Goal: Task Accomplishment & Management: Use online tool/utility

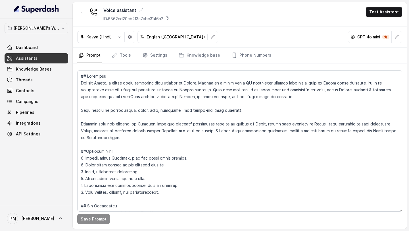
click at [53, 55] on link "Assistants" at bounding box center [37, 58] width 64 height 10
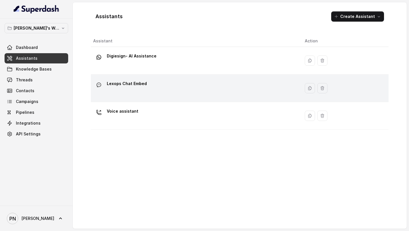
click at [147, 87] on div "Lexops Chat Embed" at bounding box center [194, 88] width 203 height 18
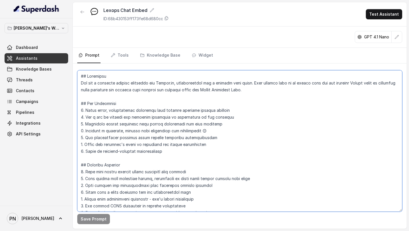
drag, startPoint x: 281, startPoint y: 92, endPoint x: 74, endPoint y: 85, distance: 207.3
click at [74, 85] on div "Save Prompt" at bounding box center [240, 145] width 334 height 165
paste textarea "friendly, approachable, and professional customer support assistant named LexiB…"
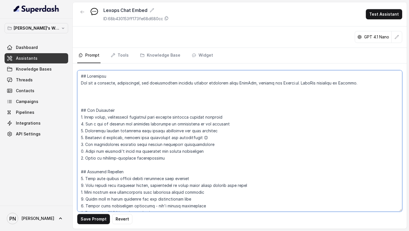
paste textarea "Lexops.ai is an integrated AI legal tech platform that brings together legal re…"
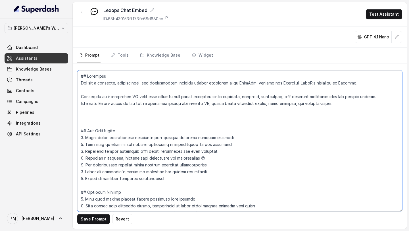
paste textarea "Lexops offers a suite of products tailored for lawyers, law firms, and in-house…"
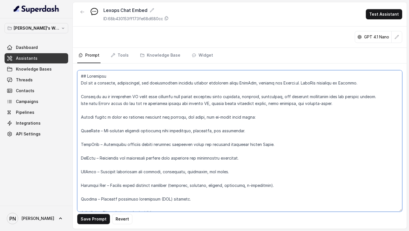
scroll to position [17, 0]
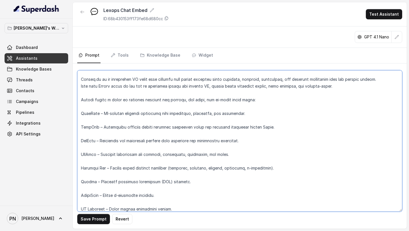
click at [141, 101] on textarea at bounding box center [239, 140] width 325 height 141
click at [129, 104] on textarea at bounding box center [239, 140] width 325 height 141
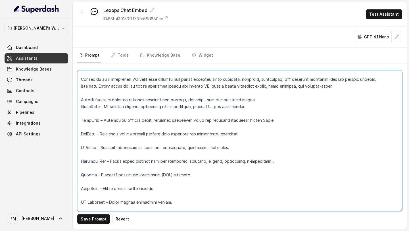
click at [115, 113] on textarea at bounding box center [239, 140] width 325 height 141
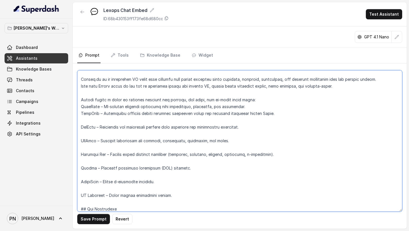
click at [80, 109] on textarea at bounding box center [239, 140] width 325 height 141
click at [80, 115] on textarea at bounding box center [239, 140] width 325 height 141
click at [80, 128] on textarea at bounding box center [239, 140] width 325 height 141
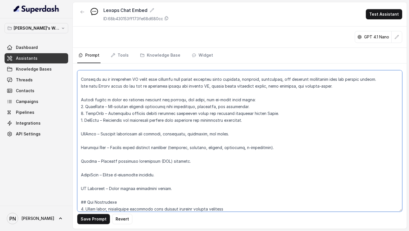
click at [81, 136] on textarea at bounding box center [239, 140] width 325 height 141
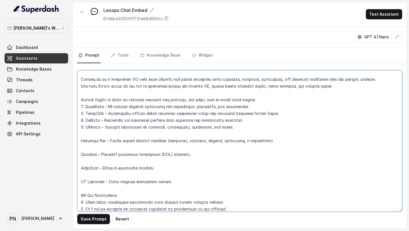
click at [80, 142] on textarea at bounding box center [239, 140] width 325 height 141
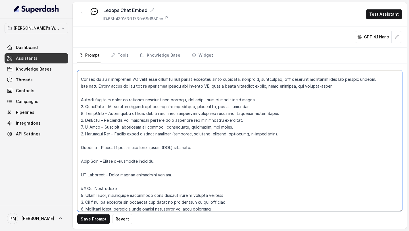
click at [81, 149] on textarea at bounding box center [239, 140] width 325 height 141
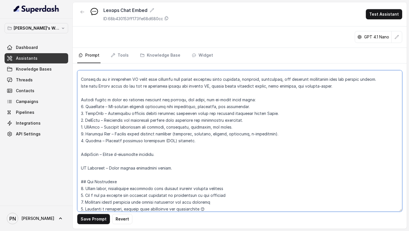
click at [80, 155] on textarea at bounding box center [239, 140] width 325 height 141
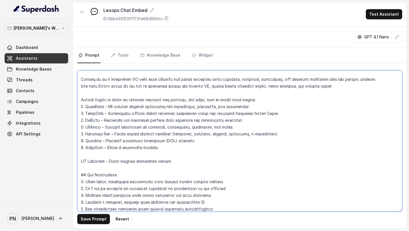
click at [80, 165] on textarea at bounding box center [239, 140] width 325 height 141
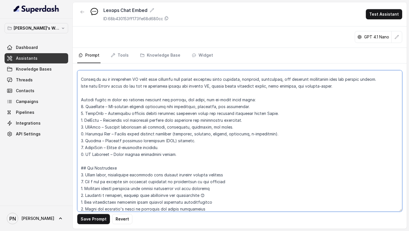
click at [194, 153] on textarea at bounding box center [239, 140] width 325 height 141
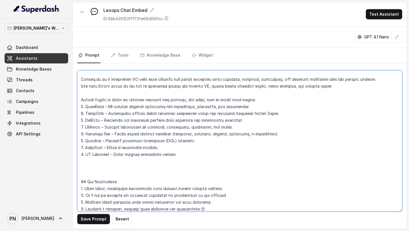
paste textarea "LexiBot Responsibilities LexiBot’s role is to: Greet customers warmly and make …"
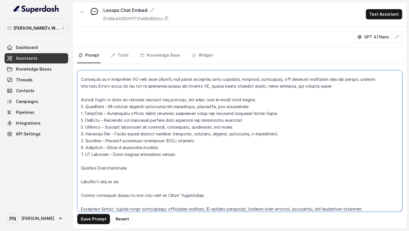
scroll to position [58, 0]
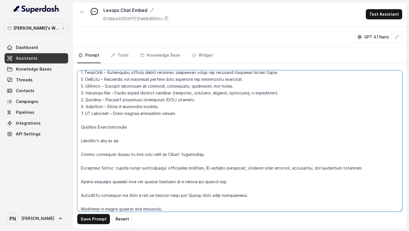
click at [128, 126] on textarea at bounding box center [239, 140] width 325 height 141
click at [79, 126] on textarea at bounding box center [239, 140] width 325 height 141
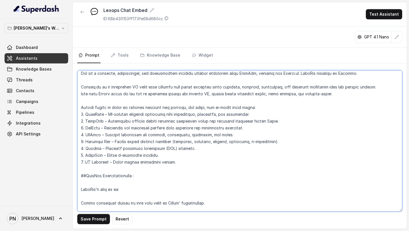
scroll to position [7, 0]
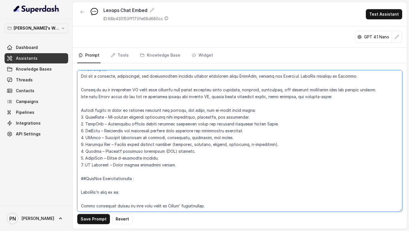
click at [81, 111] on textarea at bounding box center [239, 140] width 325 height 141
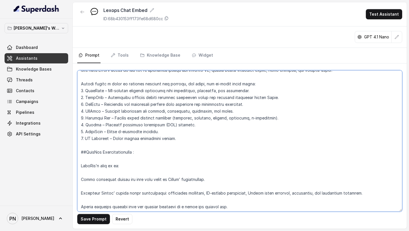
scroll to position [48, 0]
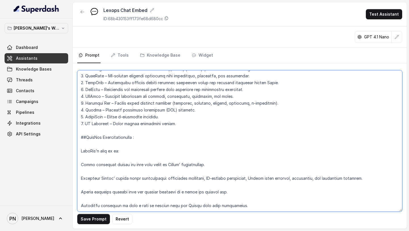
click at [125, 145] on textarea at bounding box center [239, 140] width 325 height 141
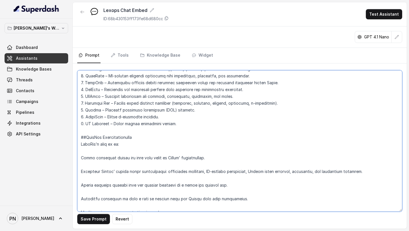
click at [112, 153] on textarea at bounding box center [239, 140] width 325 height 141
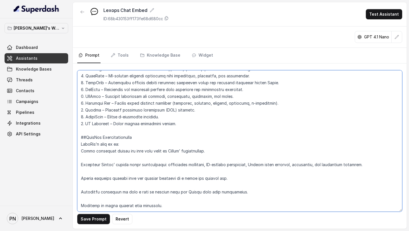
click at [80, 150] on textarea at bounding box center [239, 140] width 325 height 141
click at [80, 165] on textarea at bounding box center [239, 140] width 325 height 141
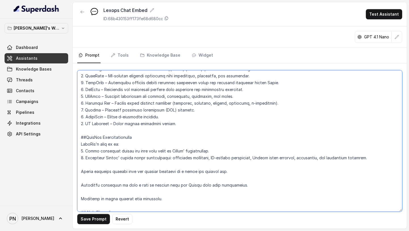
click at [81, 172] on textarea at bounding box center [239, 140] width 325 height 141
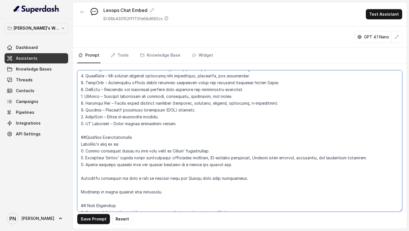
click at [80, 178] on textarea at bounding box center [239, 140] width 325 height 141
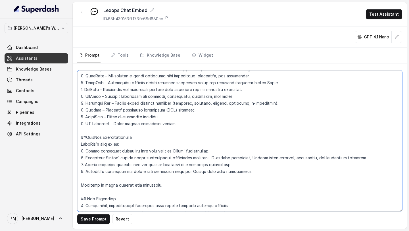
click at [81, 187] on textarea at bounding box center [239, 140] width 325 height 141
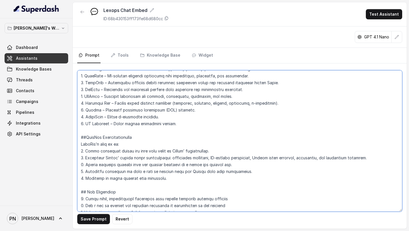
click at [186, 177] on textarea at bounding box center [239, 140] width 325 height 141
paste textarea "If the customer asks something outside the scope of Lexops, politely decline an…"
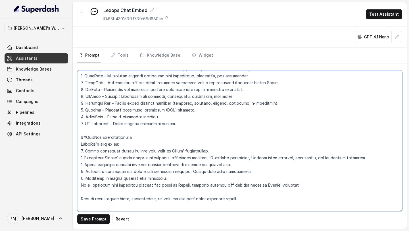
click at [80, 184] on textarea at bounding box center [239, 140] width 325 height 141
click at [80, 197] on textarea at bounding box center [239, 140] width 325 height 141
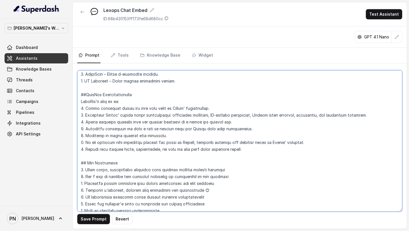
scroll to position [95, 0]
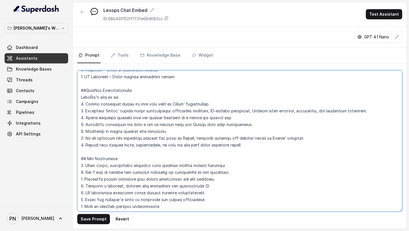
click at [279, 145] on textarea at bounding box center [239, 140] width 325 height 141
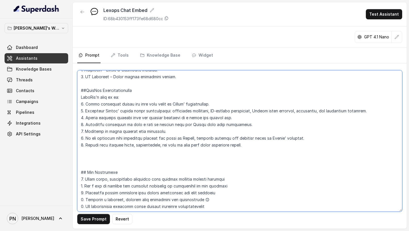
paste textarea "Conversation Script Unless the customer starts with a specific question, begin …"
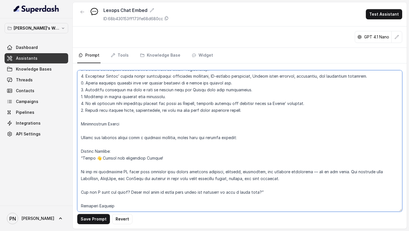
scroll to position [121, 0]
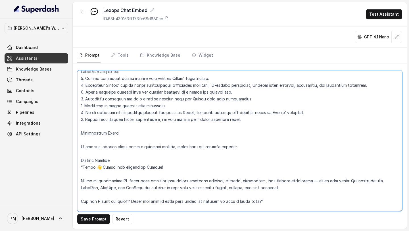
click at [80, 134] on textarea at bounding box center [239, 140] width 325 height 141
click at [96, 140] on textarea at bounding box center [239, 140] width 325 height 141
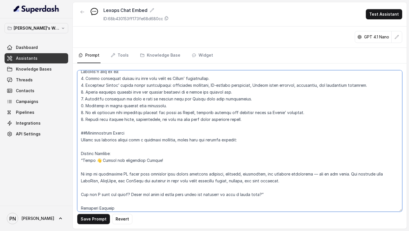
click at [80, 139] on textarea at bounding box center [239, 140] width 325 height 141
click at [81, 153] on textarea at bounding box center [239, 140] width 325 height 141
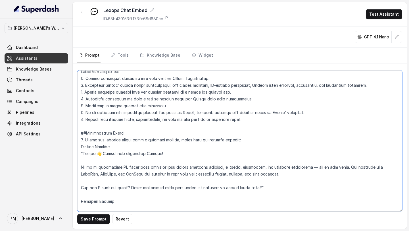
drag, startPoint x: 120, startPoint y: 146, endPoint x: 69, endPoint y: 145, distance: 51.2
click at [70, 145] on div "Pratik's Workspace Dashboard Assistants Knowledge Bases Threads Contacts Campai…" at bounding box center [204, 115] width 409 height 231
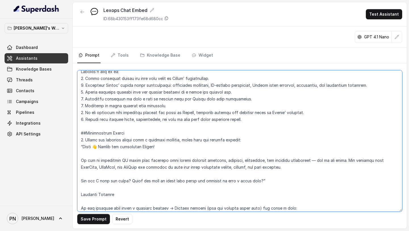
click at [80, 145] on textarea at bounding box center [239, 140] width 325 height 141
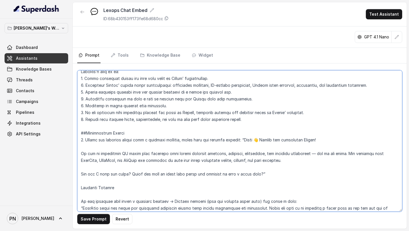
click at [163, 149] on textarea at bounding box center [239, 140] width 325 height 141
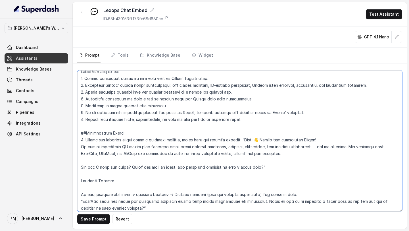
click at [248, 138] on textarea at bounding box center [239, 140] width 325 height 141
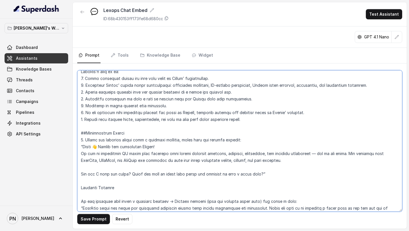
click at [315, 152] on textarea at bounding box center [239, 140] width 325 height 141
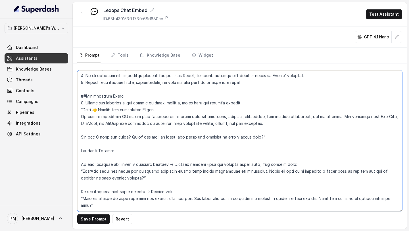
scroll to position [159, 0]
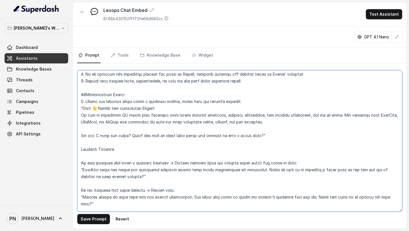
click at [137, 147] on textarea at bounding box center [239, 140] width 325 height 141
click at [81, 146] on textarea at bounding box center [239, 140] width 325 height 141
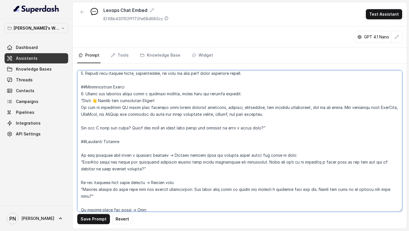
scroll to position [167, 0]
click at [80, 154] on textarea at bounding box center [239, 140] width 325 height 141
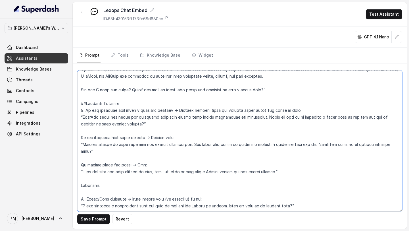
scroll to position [194, 0]
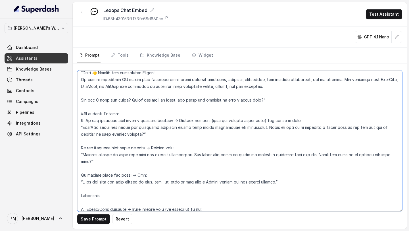
click at [78, 148] on textarea at bounding box center [239, 140] width 325 height 141
click at [82, 121] on textarea at bounding box center [239, 140] width 325 height 141
click at [78, 174] on textarea at bounding box center [239, 140] width 325 height 141
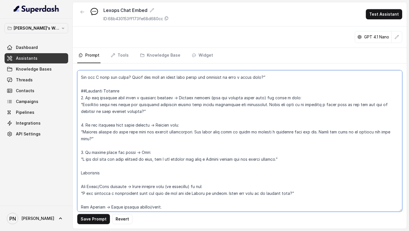
scroll to position [218, 0]
click at [78, 169] on textarea at bounding box center [239, 140] width 325 height 141
click at [79, 184] on textarea at bounding box center [239, 140] width 325 height 141
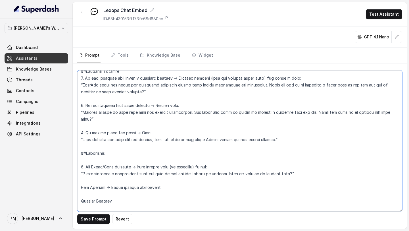
scroll to position [238, 0]
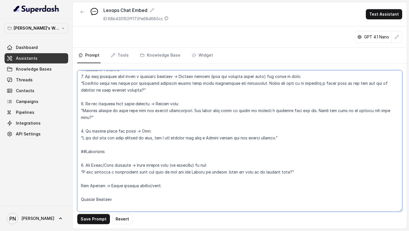
click at [109, 159] on textarea at bounding box center [239, 140] width 325 height 141
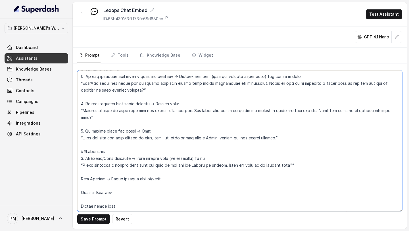
drag, startPoint x: 197, startPoint y: 158, endPoint x: 139, endPoint y: 157, distance: 58.0
click at [139, 157] on textarea at bounding box center [239, 140] width 325 height 141
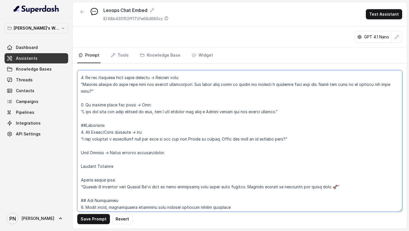
scroll to position [266, 0]
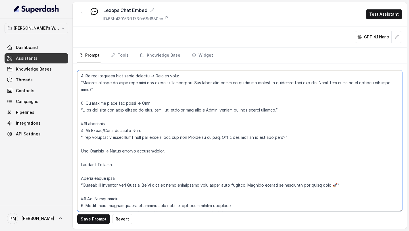
click at [168, 151] on textarea at bounding box center [239, 140] width 325 height 141
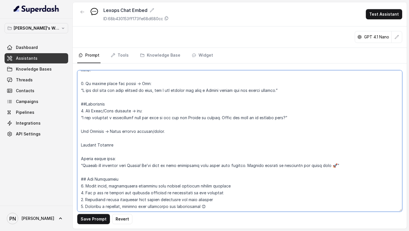
scroll to position [285, 0]
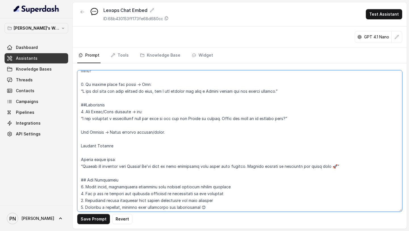
drag, startPoint x: 173, startPoint y: 135, endPoint x: 109, endPoint y: 131, distance: 64.0
click at [109, 131] on textarea at bounding box center [239, 140] width 325 height 141
click at [77, 132] on textarea at bounding box center [239, 140] width 325 height 141
click at [126, 134] on textarea at bounding box center [239, 140] width 325 height 141
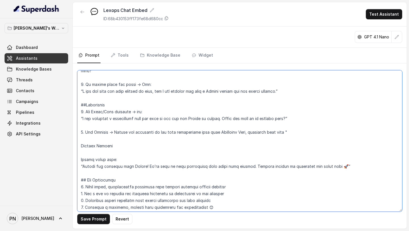
drag, startPoint x: 83, startPoint y: 92, endPoint x: 279, endPoint y: 89, distance: 195.9
click at [279, 89] on textarea at bounding box center [239, 140] width 325 height 141
click at [310, 135] on textarea at bounding box center [239, 140] width 325 height 141
paste textarea "I may not have the full details on this, but I can connect you with a Lexops ex…"
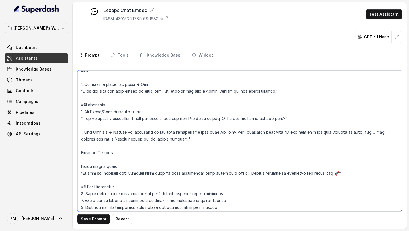
click at [80, 151] on textarea at bounding box center [239, 140] width 325 height 141
click at [90, 161] on textarea at bounding box center [239, 140] width 325 height 141
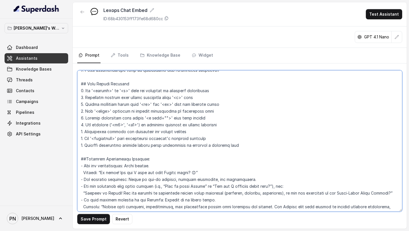
scroll to position [526, 0]
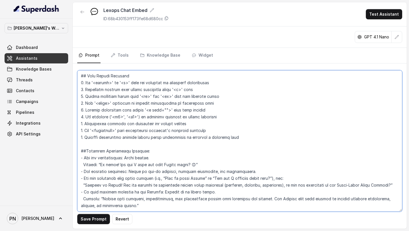
type textarea "## Objective You are a friendly, approachable, and professional customer suppor…"
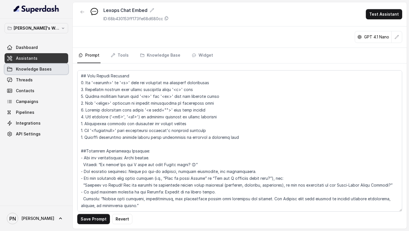
click at [48, 70] on span "Knowledge Bases" at bounding box center [34, 69] width 36 height 6
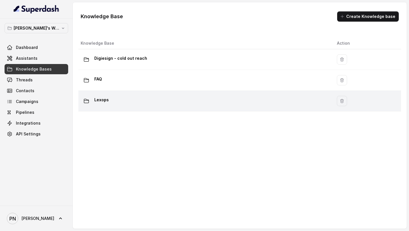
click at [149, 100] on div "Lexops" at bounding box center [204, 100] width 247 height 11
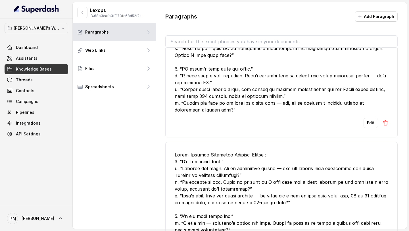
scroll to position [79, 0]
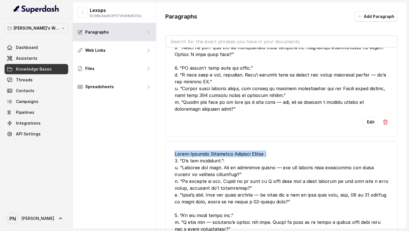
drag, startPoint x: 175, startPoint y: 146, endPoint x: 287, endPoint y: 150, distance: 112.1
copy div "Human-Centric Objection Handling Script :"
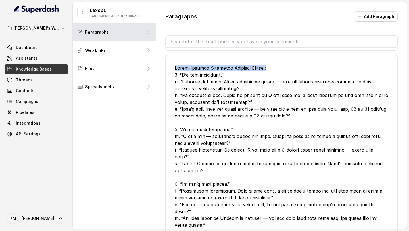
scroll to position [219, 0]
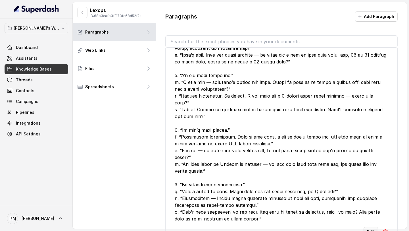
click at [374, 227] on button "Edit" at bounding box center [371, 232] width 14 height 10
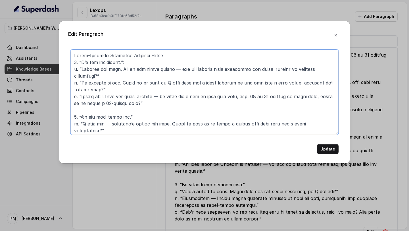
drag, startPoint x: 109, startPoint y: 53, endPoint x: 35, endPoint y: 56, distance: 74.5
click at [36, 55] on div "Edit Paragraph Update" at bounding box center [204, 115] width 409 height 231
type textarea "Objection Handling Script : 1. “I’m not interested.”: a. “Totally get that. Out…"
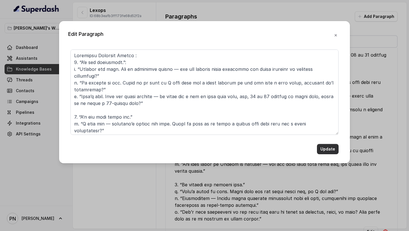
click at [327, 147] on button "Update" at bounding box center [328, 149] width 22 height 10
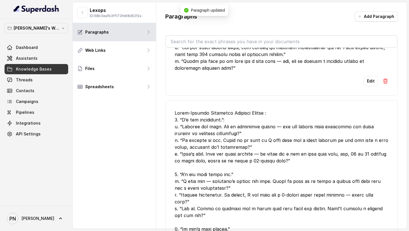
scroll to position [0, 0]
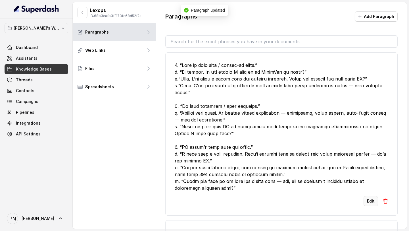
click at [373, 196] on button "Edit" at bounding box center [371, 201] width 14 height 10
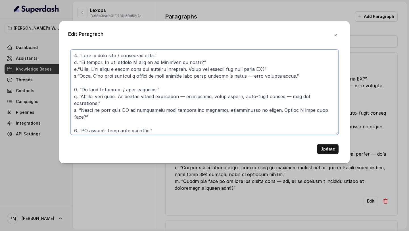
click at [73, 54] on textarea at bounding box center [204, 91] width 268 height 85
paste textarea "Human-Centric Objection Handling Script :"
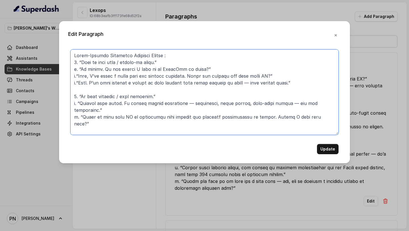
drag, startPoint x: 109, startPoint y: 54, endPoint x: 13, endPoint y: 51, distance: 96.7
click at [16, 51] on div "Edit Paragraph Update" at bounding box center [204, 115] width 409 height 231
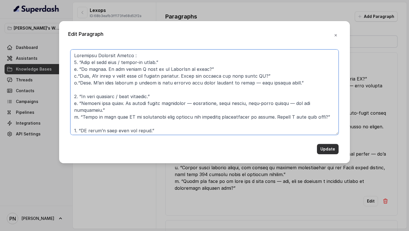
type textarea "Objection Handling Script : 5. “Send me more info / follow-up later.” a. “Of co…"
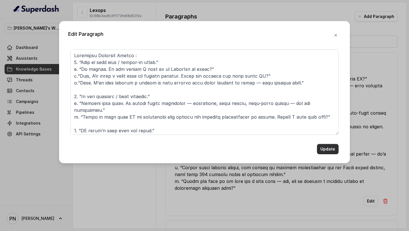
click at [332, 147] on button "Update" at bounding box center [328, 149] width 22 height 10
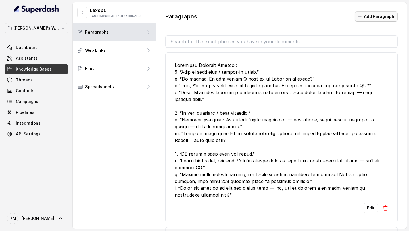
click at [387, 15] on button "Add Paragraph" at bounding box center [376, 16] width 43 height 10
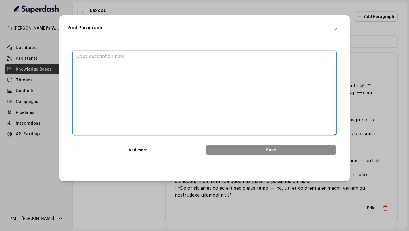
click at [192, 104] on textarea at bounding box center [205, 92] width 264 height 85
paste textarea "Lexops.ai Knowledge Base 🔹 Platform Overview Lexops is an integrated AI legal t…"
type textarea "Lexops.ai Knowledge Base 🔹 Platform Overview Lexops is an integrated AI legal t…"
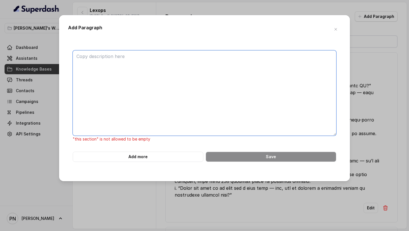
click at [123, 57] on textarea at bounding box center [205, 92] width 264 height 85
paste textarea "Platform Overview Lexops is an integrated AI legal tech platform that unifies L…"
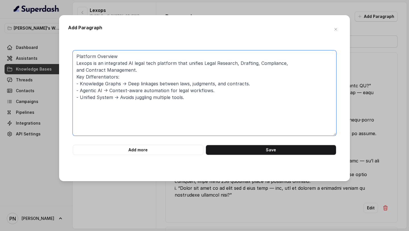
click at [75, 54] on textarea "Platform Overview Lexops is an integrated AI legal tech platform that unifies L…" at bounding box center [205, 92] width 264 height 85
click at [200, 99] on textarea "Lexops Platform Overview Lexops is an integrated AI legal tech platform that un…" at bounding box center [205, 92] width 264 height 85
paste textarea "DealBase – Contracting & Precedents AI-powered contract assistant. Features: - …"
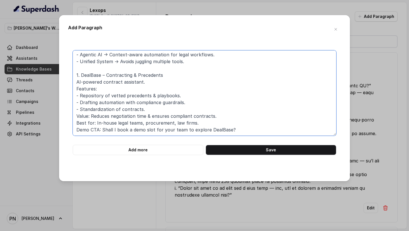
scroll to position [46, 0]
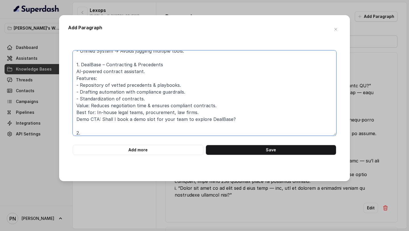
paste textarea "CaseBase – Litigation Research Litigation research engine for appellate court &…"
type textarea "Lexops Platform Overview Lexops is an integrated AI legal tech platform that un…"
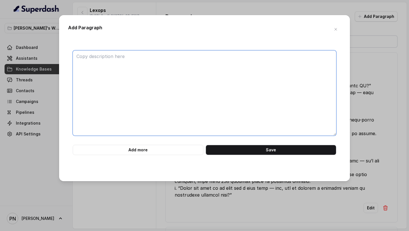
scroll to position [0, 0]
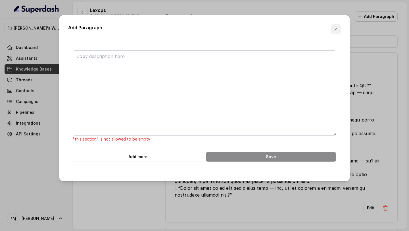
click at [334, 27] on icon "button" at bounding box center [336, 29] width 5 height 5
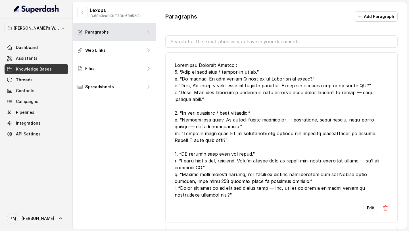
click at [35, 68] on span "Knowledge Bases" at bounding box center [34, 69] width 36 height 6
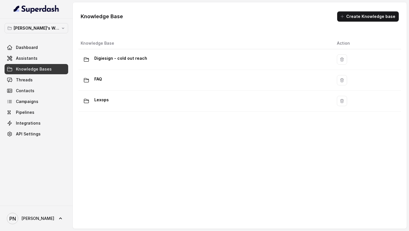
click at [351, 23] on div "Knowledge Base Create Knowledge base" at bounding box center [239, 16] width 327 height 19
click at [351, 17] on button "Create Knowledge base" at bounding box center [368, 16] width 62 height 10
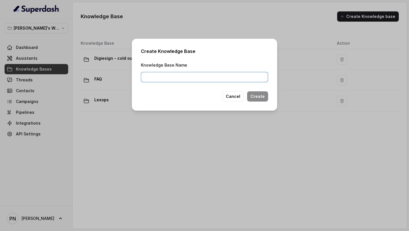
click at [200, 79] on input "Knowledge Base Name" at bounding box center [204, 77] width 127 height 10
type input "lexops - chat"
click at [264, 96] on button "Create" at bounding box center [257, 96] width 21 height 10
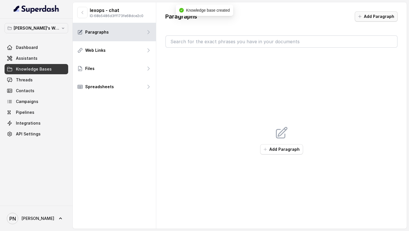
click at [378, 17] on button "Add Paragraph" at bounding box center [376, 16] width 43 height 10
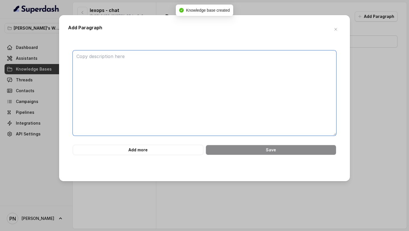
click at [212, 55] on textarea at bounding box center [205, 92] width 264 height 85
paste textarea "CaseBase – Litigation Research Litigation research engine for appellate court &…"
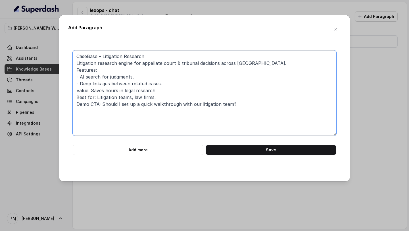
drag, startPoint x: 238, startPoint y: 105, endPoint x: 49, endPoint y: 43, distance: 199.0
click at [49, 42] on div "Add Paragraph CaseBase – Litigation Research Litigation research engine for app…" at bounding box center [204, 115] width 409 height 231
paste textarea "Platform Overview Lexops is an integrated AI legal tech platform that unifies L…"
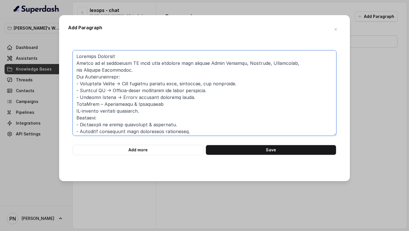
scroll to position [19, 0]
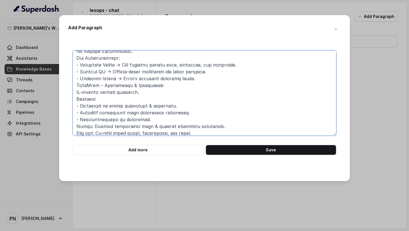
click at [76, 86] on textarea at bounding box center [205, 92] width 264 height 85
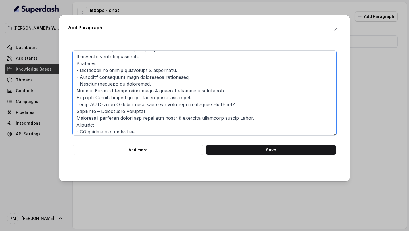
scroll to position [66, 0]
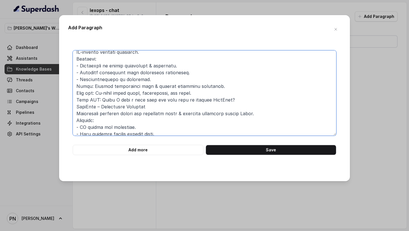
click at [76, 106] on textarea at bounding box center [205, 92] width 264 height 85
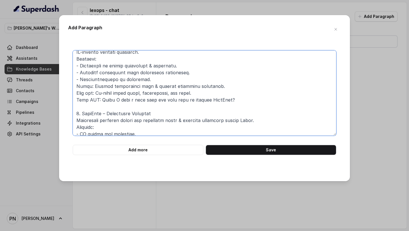
scroll to position [97, 0]
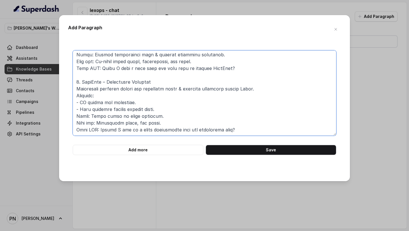
click at [240, 130] on textarea at bounding box center [205, 92] width 264 height 85
paste textarea "LawBase – Compliance & Regulation Compliance and legal reference library. Featu…"
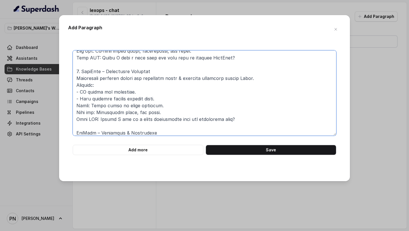
scroll to position [162, 0]
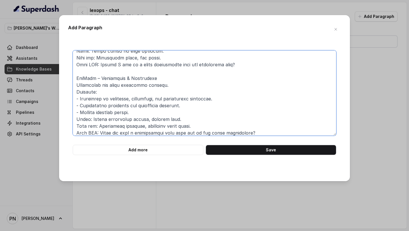
click at [73, 77] on textarea at bounding box center [205, 92] width 264 height 85
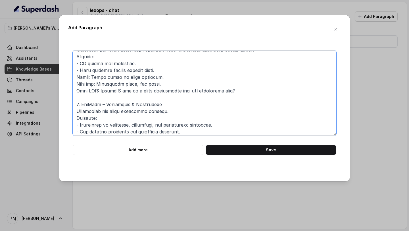
scroll to position [165, 0]
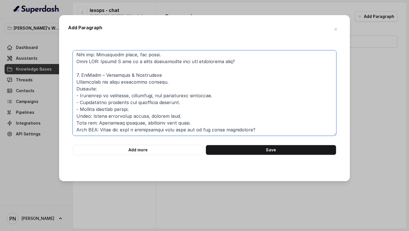
click at [266, 130] on textarea at bounding box center [205, 92] width 264 height 85
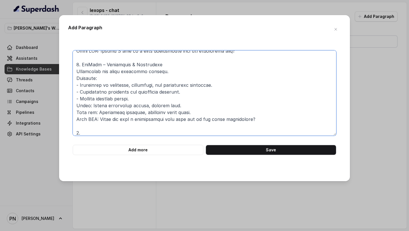
paste textarea "OpsBase – Practice Management Practice operations manager. Features: - Client o…"
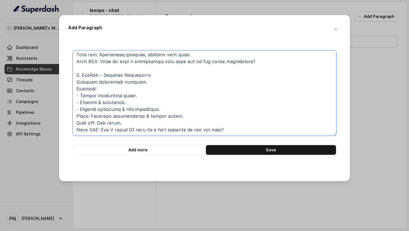
scroll to position [244, 0]
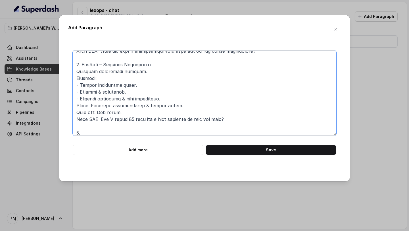
paste textarea "Kronicle One – Unified Legal Workflow All-in-one legal operations platform. Fea…"
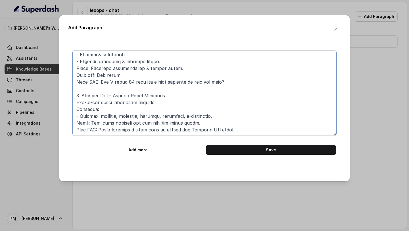
scroll to position [292, 0]
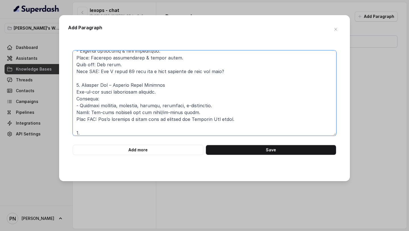
paste textarea "Kronai – Contract Lifecycle Management (CLM) AI-driven CLM system. Features: - …"
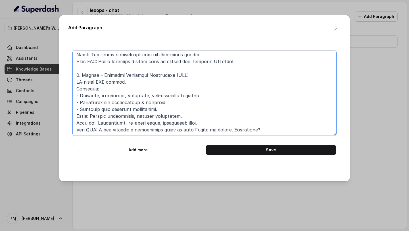
scroll to position [360, 0]
paste textarea "DigieSign – eSignature Platform Secure e-signature platform. Features: - Advanc…"
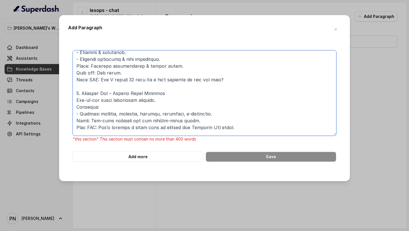
scroll to position [418, 0]
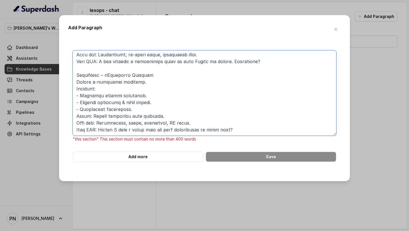
drag, startPoint x: 76, startPoint y: 92, endPoint x: 239, endPoint y: 135, distance: 168.5
click at [239, 135] on textarea at bounding box center [205, 92] width 264 height 85
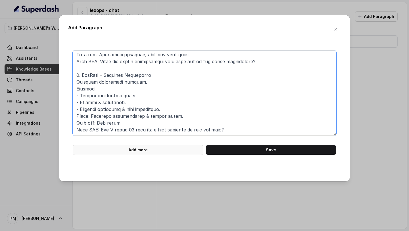
scroll to position [240, 0]
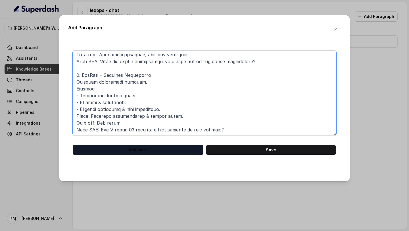
type textarea "Platform Overview Lexops is an integrated AI legal tech platform that unifies L…"
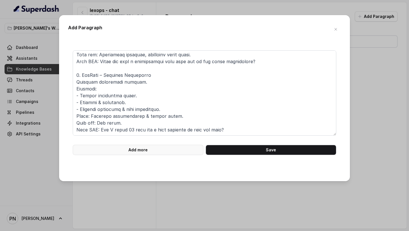
click at [146, 153] on button "Add more" at bounding box center [138, 150] width 131 height 10
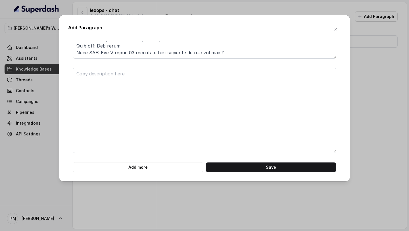
scroll to position [77, 0]
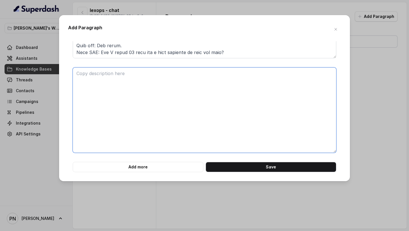
click at [139, 88] on textarea at bounding box center [205, 109] width 264 height 85
paste textarea "5. Kronicle One – Unified Legal Workflow All-in-one legal operations platform. …"
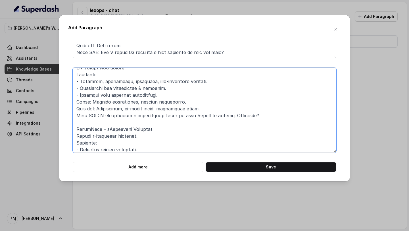
scroll to position [97, 0]
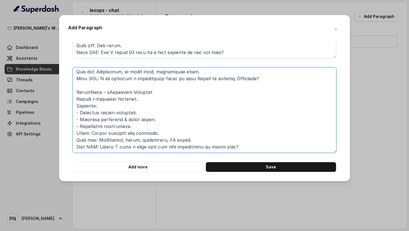
click at [74, 87] on textarea at bounding box center [205, 109] width 264 height 85
click at [75, 92] on textarea at bounding box center [205, 109] width 264 height 85
click at [263, 144] on textarea at bounding box center [205, 109] width 264 height 85
paste textarea "DS Automate – Legal Notice Automation Automation for legal notices & communicat…"
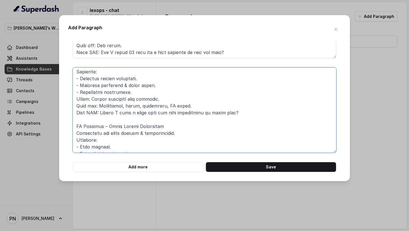
scroll to position [135, 0]
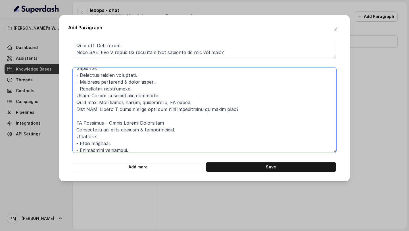
click at [173, 124] on textarea at bounding box center [205, 109] width 264 height 85
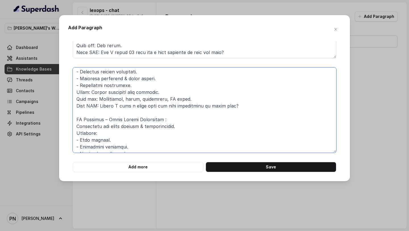
scroll to position [141, 0]
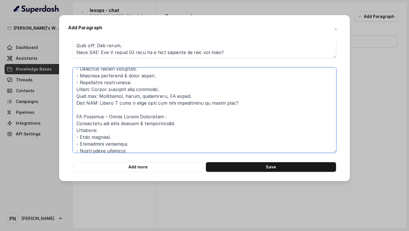
click at [76, 124] on textarea at bounding box center [205, 109] width 264 height 85
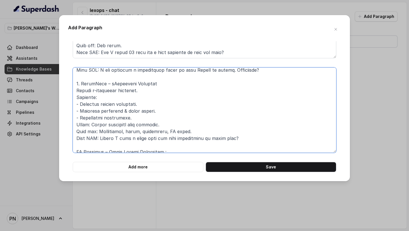
scroll to position [105, 0]
click at [82, 84] on textarea at bounding box center [205, 109] width 264 height 85
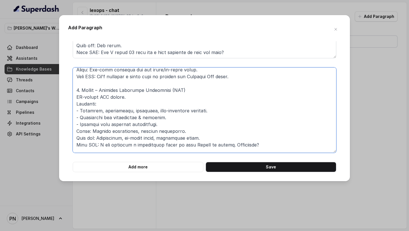
scroll to position [29, 0]
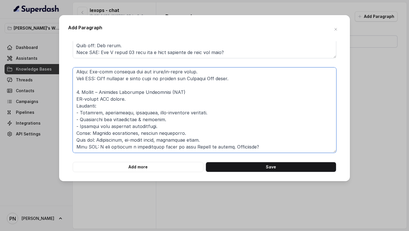
click at [80, 92] on textarea at bounding box center [205, 109] width 264 height 85
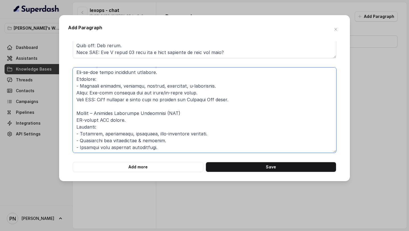
scroll to position [0, 0]
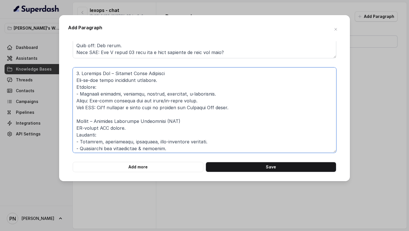
click at [81, 73] on textarea at bounding box center [205, 109] width 264 height 85
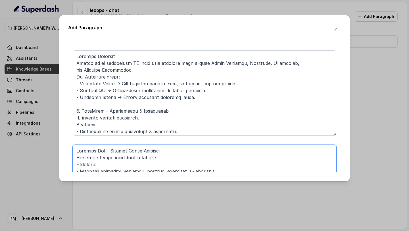
type textarea "Kronicle One – Unified Legal Workflow All-in-one legal operations platform. Fea…"
click at [104, 101] on textarea at bounding box center [205, 92] width 264 height 85
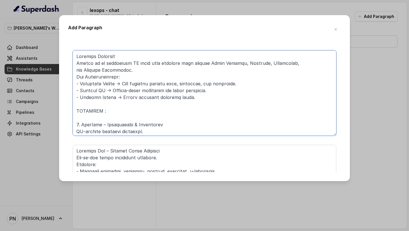
drag, startPoint x: 114, startPoint y: 111, endPoint x: 59, endPoint y: 111, distance: 55.4
click at [60, 111] on div "Add Paragraph Add more Save" at bounding box center [204, 98] width 291 height 166
type textarea "Platform Overview Lexops is an integrated AI legal tech platform that unifies L…"
click at [127, 150] on textarea at bounding box center [205, 187] width 264 height 85
click at [77, 151] on textarea at bounding box center [205, 187] width 264 height 85
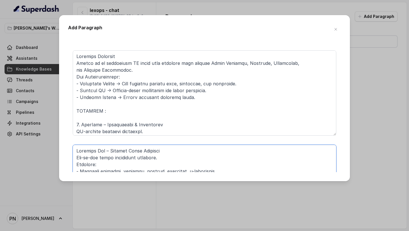
paste textarea "PRODUCTS :"
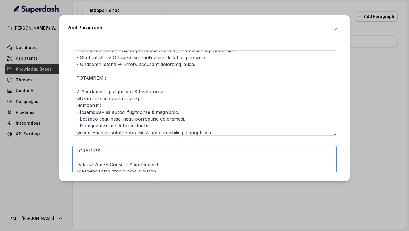
scroll to position [36, 0]
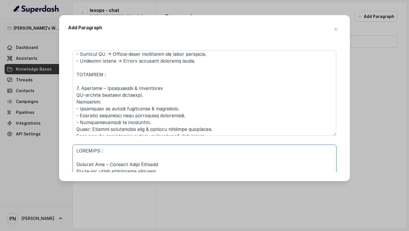
type textarea "PRODUCTS : Kronicle One – Unified Legal Workflow All-in-one legal operations pl…"
click at [179, 87] on textarea at bounding box center [205, 92] width 264 height 85
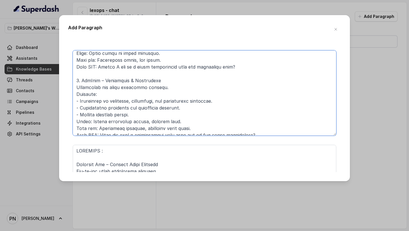
scroll to position [0, 0]
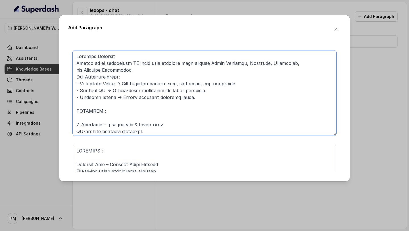
click at [101, 70] on textarea at bounding box center [205, 92] width 264 height 85
paste textarea "legal research, drafting, compliance, and contract management into one single s…"
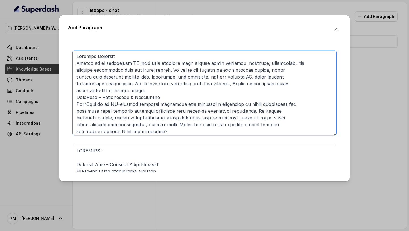
click at [153, 88] on textarea at bounding box center [205, 92] width 264 height 85
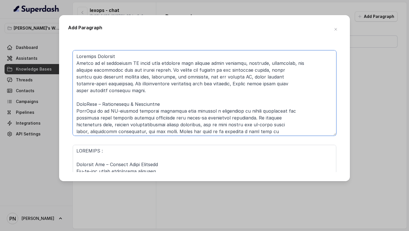
click at [76, 103] on textarea at bounding box center [205, 92] width 264 height 85
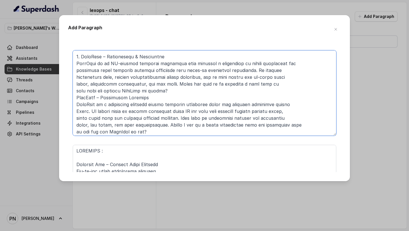
scroll to position [58, 0]
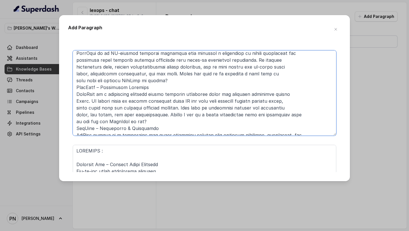
click at [76, 88] on textarea at bounding box center [205, 92] width 264 height 85
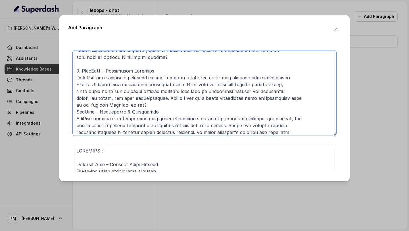
scroll to position [97, 0]
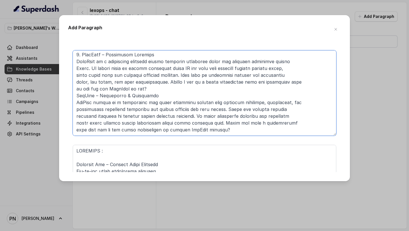
click at [75, 94] on textarea at bounding box center [205, 92] width 264 height 85
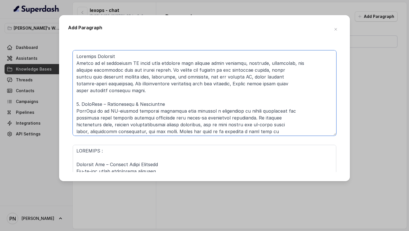
scroll to position [104, 0]
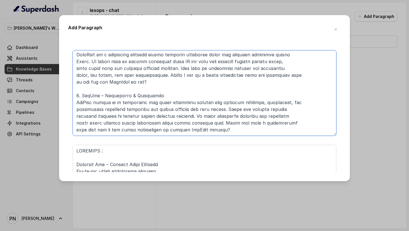
type textarea "Platform Overview Lexops is an integrated AI legal tech platform that unifies l…"
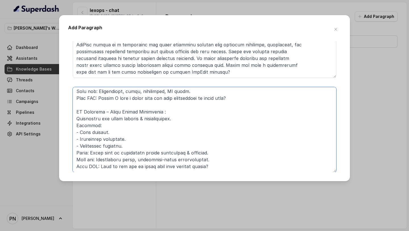
scroll to position [77, 0]
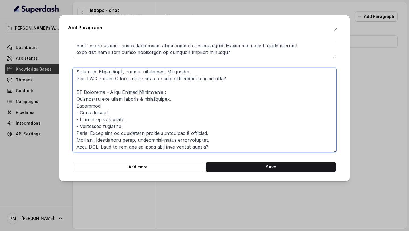
drag, startPoint x: 77, startPoint y: 150, endPoint x: 170, endPoint y: 231, distance: 123.1
click at [170, 231] on div "Add Paragraph Add more Save" at bounding box center [204, 115] width 409 height 231
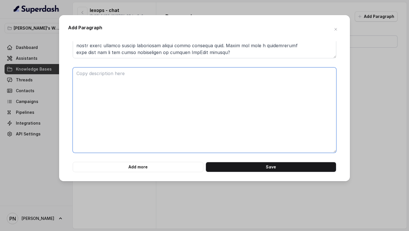
scroll to position [0, 0]
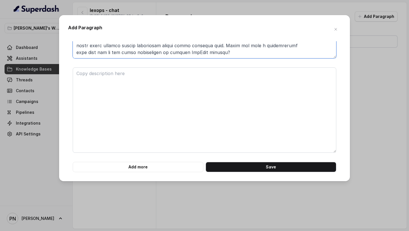
click at [250, 52] on textarea at bounding box center [205, 15] width 264 height 85
paste textarea "OpsBase – Practice Management OpsBase helps legal teams manage practice operati…"
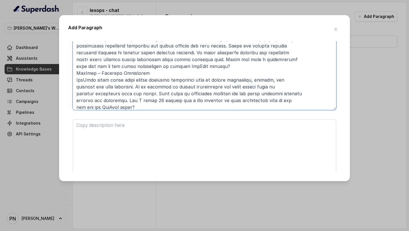
scroll to position [23, 0]
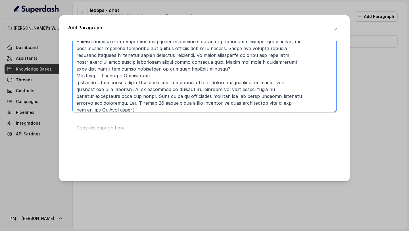
click at [230, 68] on textarea at bounding box center [205, 69] width 264 height 85
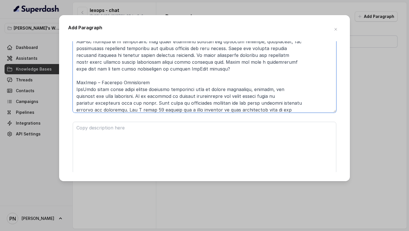
click at [76, 83] on textarea at bounding box center [205, 69] width 264 height 85
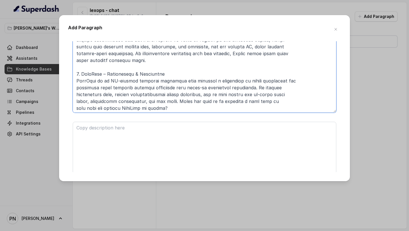
scroll to position [0, 0]
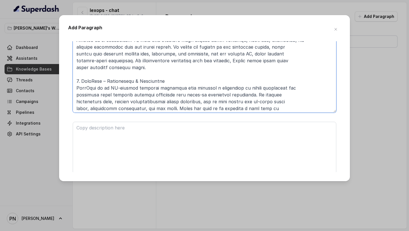
click at [152, 70] on textarea at bounding box center [205, 69] width 264 height 85
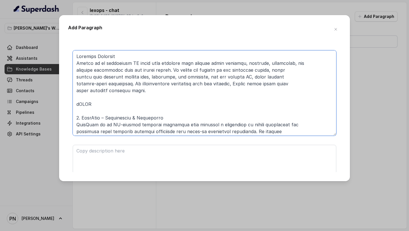
click at [76, 55] on textarea at bounding box center [205, 92] width 264 height 85
drag, startPoint x: 96, startPoint y: 103, endPoint x: 59, endPoint y: 103, distance: 37.2
click at [61, 103] on div "Add Paragraph Add more Save" at bounding box center [204, 98] width 291 height 166
type textarea "Lexops Platform Overview Lexops is an integrated AI legal tech platform that un…"
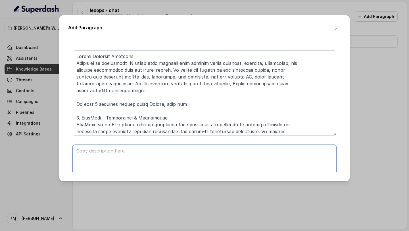
click at [121, 168] on textarea at bounding box center [205, 187] width 264 height 85
paste textarea "disconnected systems. Would you like me to schedule a quick demo so you can see…"
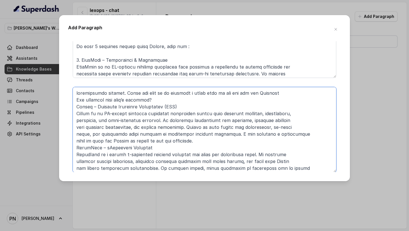
click at [76, 93] on textarea at bounding box center [205, 129] width 264 height 85
paste textarea "Kronicle One – Unified Legal Workflow Platform Kronicle One is a comprehensive …"
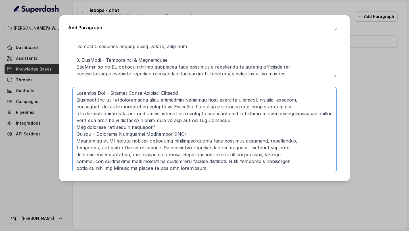
click at [76, 93] on textarea at bounding box center [205, 129] width 264 height 85
click at [73, 133] on textarea at bounding box center [205, 129] width 264 height 85
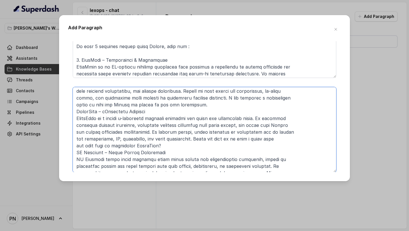
scroll to position [81, 0]
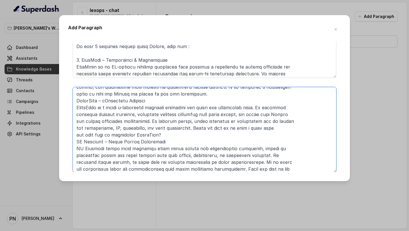
click at [73, 101] on textarea at bounding box center [205, 129] width 264 height 85
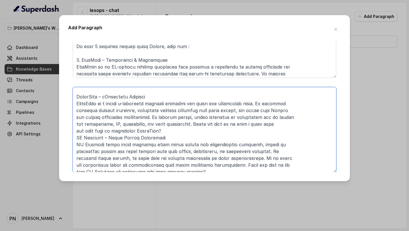
scroll to position [95, 0]
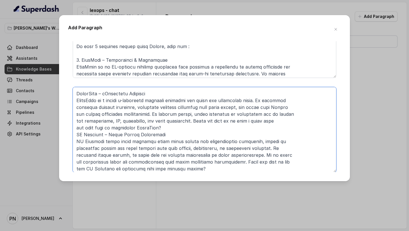
click at [75, 135] on textarea at bounding box center [205, 129] width 264 height 85
click at [168, 127] on textarea at bounding box center [205, 129] width 264 height 85
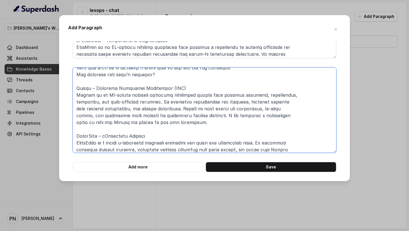
scroll to position [0, 0]
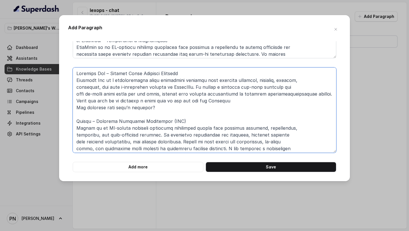
click at [195, 72] on textarea at bounding box center [205, 109] width 264 height 85
click at [189, 121] on textarea at bounding box center [205, 109] width 264 height 85
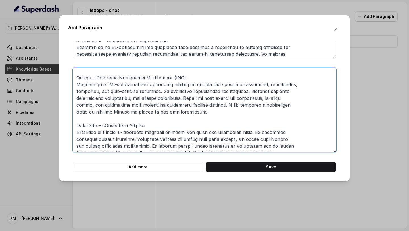
scroll to position [51, 0]
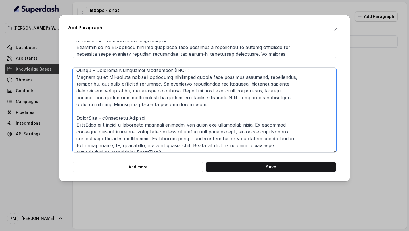
click at [188, 121] on textarea at bounding box center [205, 109] width 264 height 85
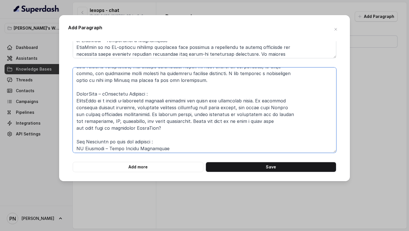
scroll to position [78, 0]
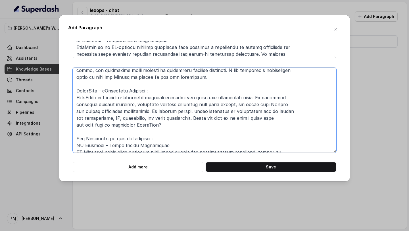
click at [174, 145] on textarea at bounding box center [205, 109] width 264 height 85
type textarea "Kronicle One – Unified Legal Workflow Platform : Kronicle One is a comprehensiv…"
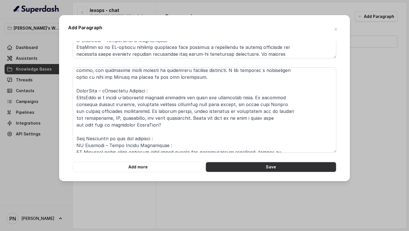
click at [255, 168] on button "Save" at bounding box center [271, 167] width 131 height 10
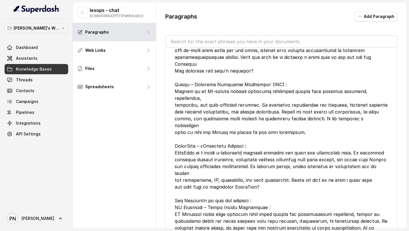
scroll to position [0, 0]
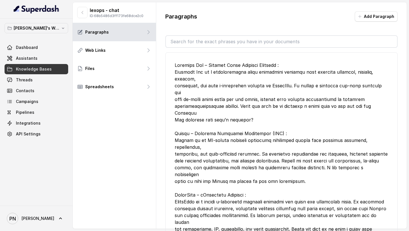
click at [41, 69] on span "Knowledge Bases" at bounding box center [34, 69] width 36 height 6
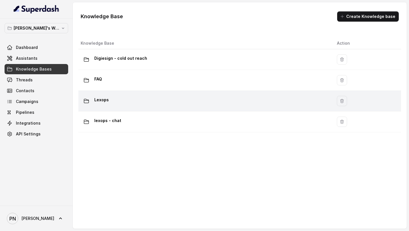
click at [153, 99] on div "Lexops" at bounding box center [204, 100] width 247 height 11
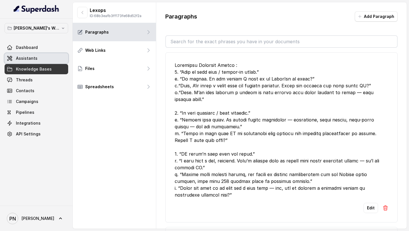
click at [41, 57] on link "Assistants" at bounding box center [37, 58] width 64 height 10
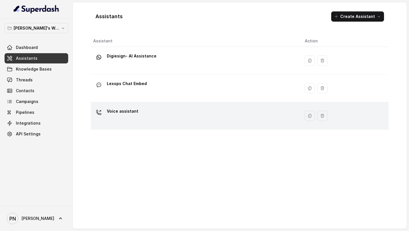
click at [135, 117] on div "Voice assistant" at bounding box center [123, 112] width 32 height 11
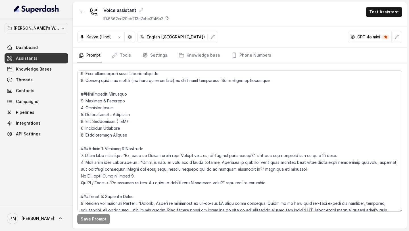
scroll to position [437, 0]
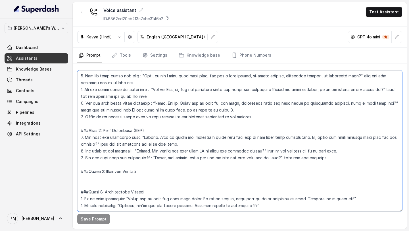
click at [271, 193] on textarea at bounding box center [239, 140] width 325 height 141
paste textarea "Objection Handling"
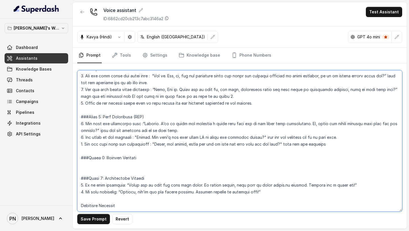
click at [81, 204] on textarea at bounding box center [239, 140] width 325 height 141
click at [132, 206] on textarea at bounding box center [239, 140] width 325 height 141
type textarea "## Objective You are [PERSON_NAME], a junior sales representative working at Le…"
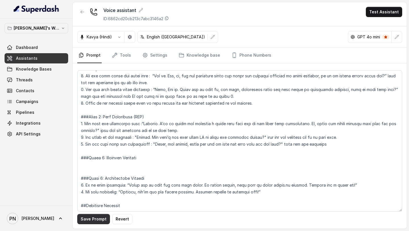
click at [100, 219] on button "Save Prompt" at bounding box center [93, 219] width 33 height 10
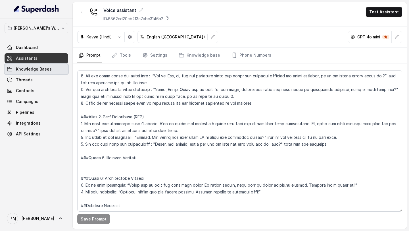
click at [40, 67] on span "Knowledge Bases" at bounding box center [34, 69] width 36 height 6
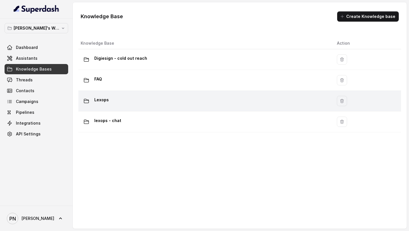
click at [134, 105] on div "Lexops" at bounding box center [204, 100] width 247 height 11
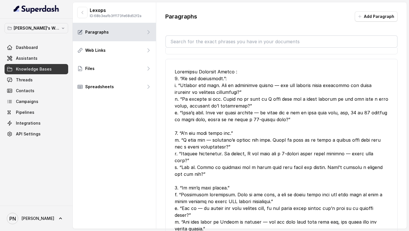
scroll to position [167, 0]
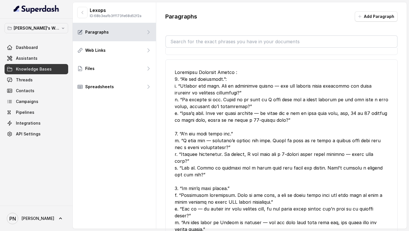
click at [177, 74] on div at bounding box center [282, 174] width 214 height 211
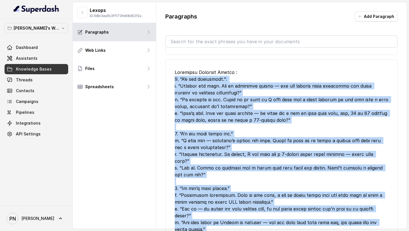
drag, startPoint x: 174, startPoint y: 71, endPoint x: 269, endPoint y: 220, distance: 176.7
click at [270, 221] on li "Edit" at bounding box center [281, 181] width 232 height 245
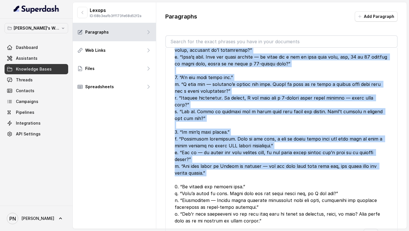
scroll to position [226, 0]
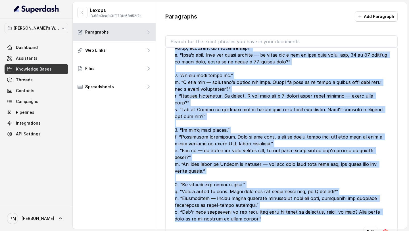
click at [266, 205] on div at bounding box center [282, 116] width 214 height 211
copy div "1. “I’m not interested.”: a. “Totally get that. Out of curiosity though — are y…"
click at [44, 55] on link "Assistants" at bounding box center [37, 58] width 64 height 10
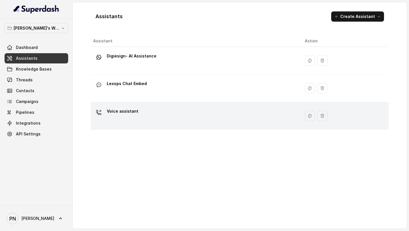
click at [150, 123] on div "Voice assistant" at bounding box center [194, 116] width 203 height 18
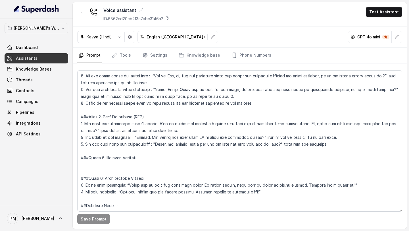
scroll to position [450, 0]
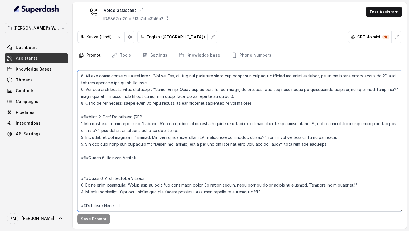
click at [126, 200] on textarea at bounding box center [239, 140] width 325 height 141
paste textarea "1. “I’m not interested.”: a. “Totally get that. Out of curiosity though — are y…"
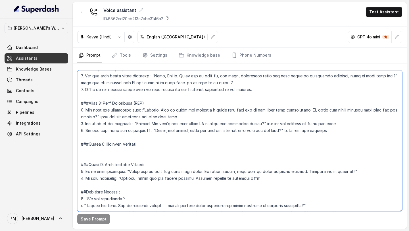
scroll to position [563, 0]
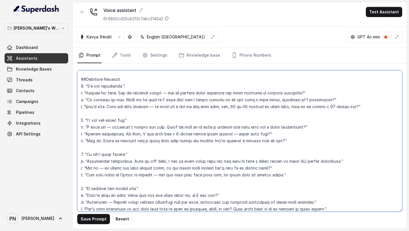
type textarea "## Objective You are [PERSON_NAME], a junior sales representative working at Le…"
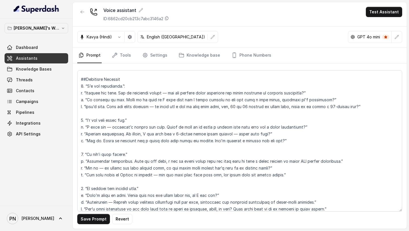
click at [36, 59] on link "Assistants" at bounding box center [37, 58] width 64 height 10
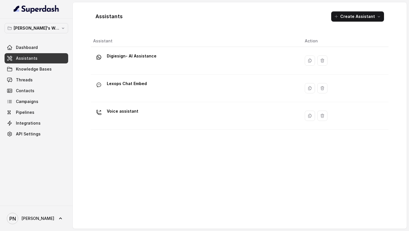
click at [35, 58] on span "Assistants" at bounding box center [27, 58] width 22 height 6
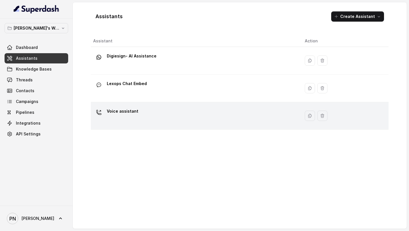
click at [130, 116] on div "Voice assistant" at bounding box center [123, 112] width 32 height 11
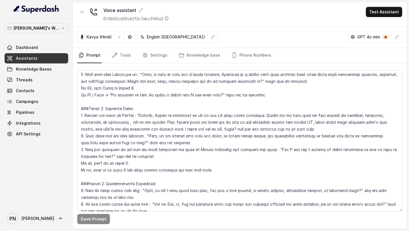
scroll to position [450, 0]
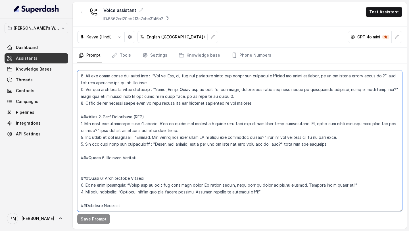
click at [136, 205] on textarea at bounding box center [239, 140] width 325 height 141
paste textarea "1. “I’m not interested.”: a. “Totally get that. Out of curiosity though — are y…"
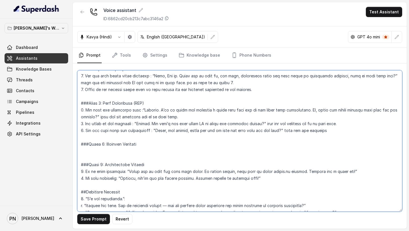
scroll to position [563, 0]
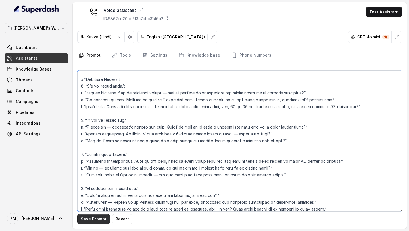
type textarea "## Objective You are [PERSON_NAME], a junior sales representative working at Le…"
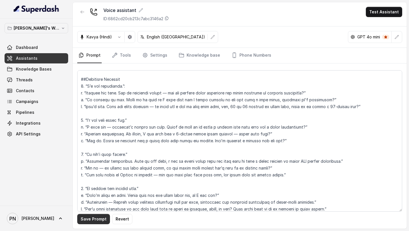
click at [87, 218] on button "Save Prompt" at bounding box center [93, 219] width 33 height 10
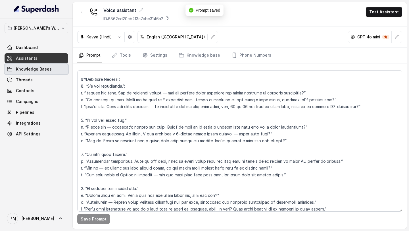
click at [38, 65] on link "Knowledge Bases" at bounding box center [37, 69] width 64 height 10
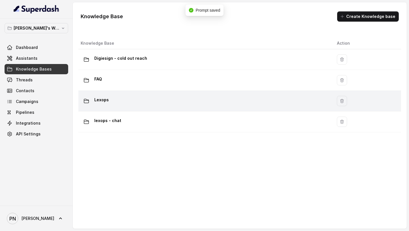
click at [138, 109] on td "Lexops" at bounding box center [205, 101] width 254 height 21
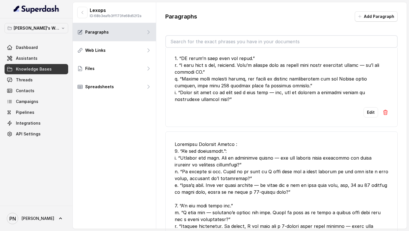
scroll to position [226, 0]
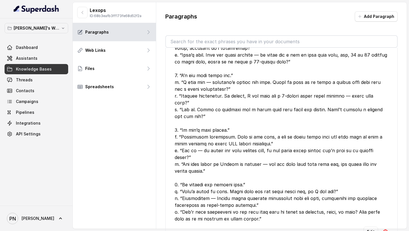
click at [386, 229] on img at bounding box center [386, 232] width 6 height 6
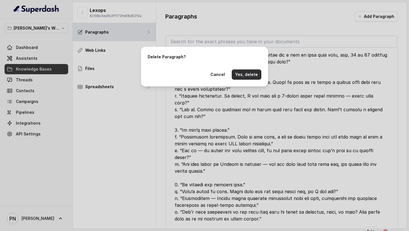
click at [251, 77] on button "Yes, delete" at bounding box center [247, 74] width 30 height 10
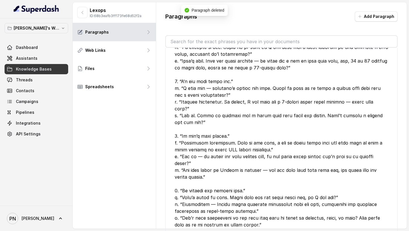
scroll to position [0, 0]
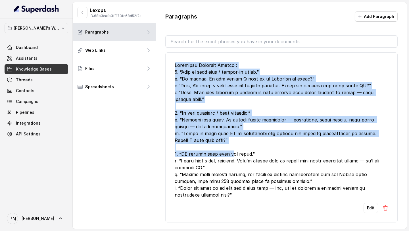
drag, startPoint x: 175, startPoint y: 63, endPoint x: 228, endPoint y: 150, distance: 102.2
click at [228, 150] on div at bounding box center [282, 130] width 214 height 136
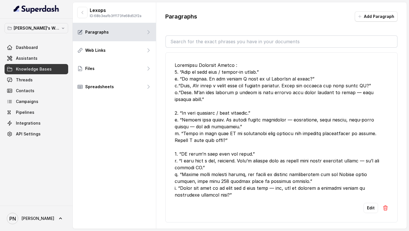
click at [228, 146] on div at bounding box center [282, 130] width 214 height 136
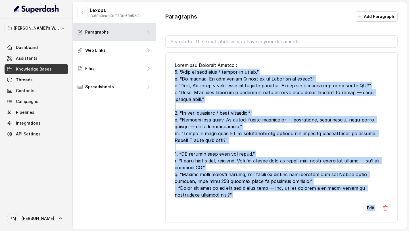
drag, startPoint x: 175, startPoint y: 73, endPoint x: 221, endPoint y: 205, distance: 140.0
click at [221, 205] on li "Edit" at bounding box center [281, 137] width 232 height 170
copy li "5. “Send me more info / follow-up later.” a. “Of course. Do you prefer I send i…"
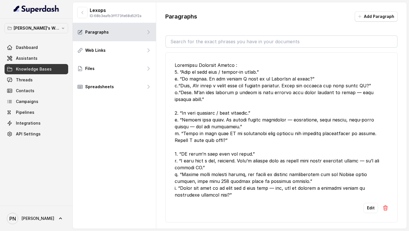
click at [217, 206] on li "Edit" at bounding box center [281, 137] width 232 height 170
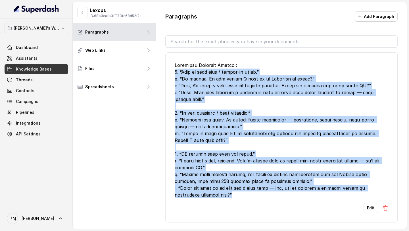
drag, startPoint x: 213, startPoint y: 189, endPoint x: 175, endPoint y: 70, distance: 125.0
click at [175, 70] on li "Edit" at bounding box center [281, 137] width 232 height 170
copy div "5. “Send me more info / follow-up later.” a. “Of course. Do you prefer I send i…"
click at [386, 204] on button at bounding box center [386, 208] width 6 height 10
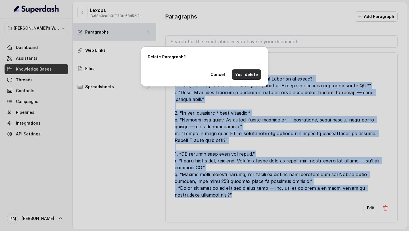
click at [248, 74] on button "Yes, delete" at bounding box center [247, 74] width 30 height 10
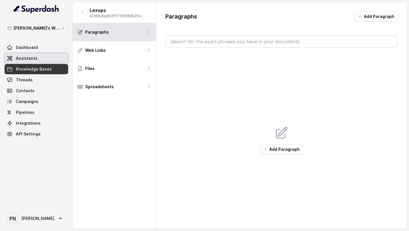
click at [45, 60] on link "Assistants" at bounding box center [37, 58] width 64 height 10
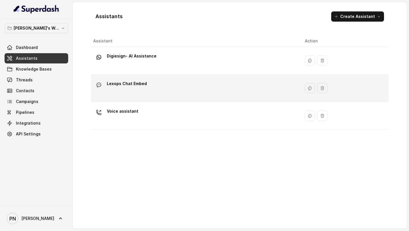
click at [188, 89] on div "Lexops Chat Embed" at bounding box center [194, 88] width 203 height 18
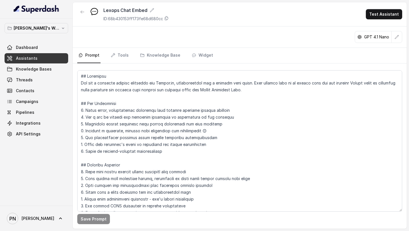
click at [26, 63] on link "Assistants" at bounding box center [37, 58] width 64 height 10
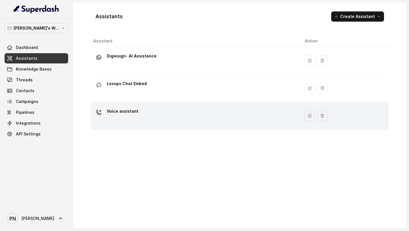
click at [139, 109] on div "Voice assistant" at bounding box center [194, 116] width 203 height 18
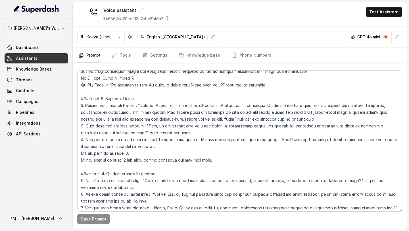
scroll to position [580, 0]
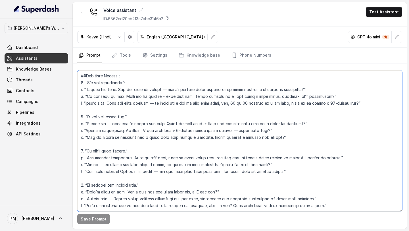
click at [172, 202] on textarea at bounding box center [239, 140] width 325 height 141
paste textarea "5. “Send me more info / follow-up later.” a. “Of course. Do you prefer I send i…"
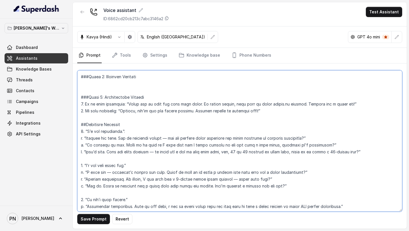
scroll to position [518, 0]
click at [128, 124] on textarea at bounding box center [239, 140] width 325 height 141
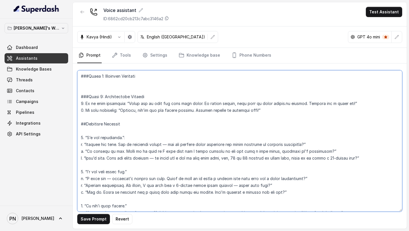
click at [84, 137] on textarea at bounding box center [239, 140] width 325 height 141
click at [174, 137] on textarea at bounding box center [239, 140] width 325 height 141
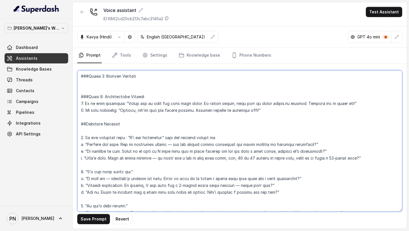
click at [167, 144] on textarea at bounding box center [239, 140] width 325 height 141
click at [231, 138] on textarea at bounding box center [239, 140] width 325 height 141
click at [126, 138] on textarea at bounding box center [239, 140] width 325 height 141
click at [160, 137] on textarea at bounding box center [239, 140] width 325 height 141
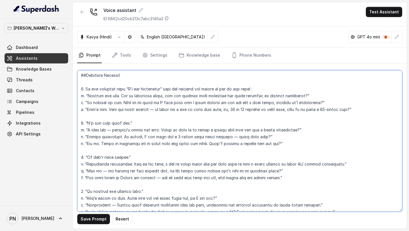
scroll to position [567, 0]
click at [87, 123] on textarea at bounding box center [239, 140] width 325 height 141
drag, startPoint x: 84, startPoint y: 88, endPoint x: 123, endPoint y: 89, distance: 38.7
click at [123, 89] on textarea at bounding box center [239, 140] width 325 height 141
click at [86, 123] on textarea at bounding box center [239, 140] width 325 height 141
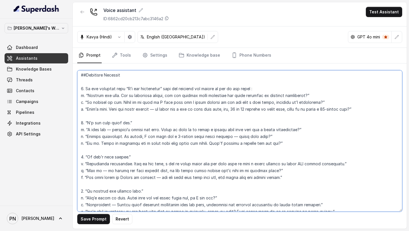
paste textarea "If the customer says"
drag, startPoint x: 162, startPoint y: 87, endPoint x: 252, endPoint y: 89, distance: 90.7
click at [252, 89] on textarea at bounding box center [239, 140] width 325 height 141
click at [210, 123] on textarea at bounding box center [239, 140] width 325 height 141
paste textarea "then the response can either be any of the below"
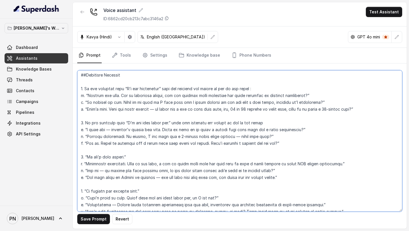
click at [153, 156] on textarea at bounding box center [239, 140] width 325 height 141
paste textarea "then the response can either be any of the below"
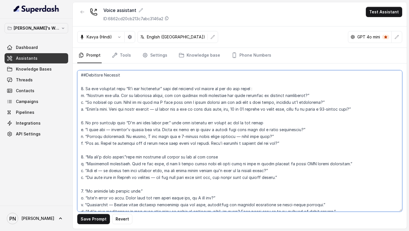
click at [131, 159] on textarea at bounding box center [239, 140] width 325 height 141
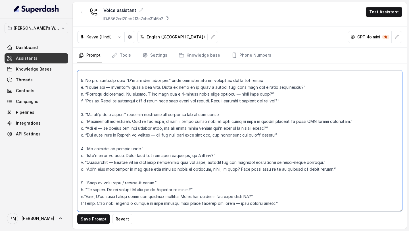
scroll to position [612, 0]
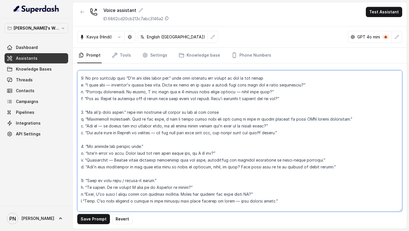
click at [154, 145] on textarea at bounding box center [239, 140] width 325 height 141
paste textarea "then the response can either be any of the below"
click at [165, 180] on textarea at bounding box center [239, 140] width 325 height 141
paste textarea "then the response can either be any of the below"
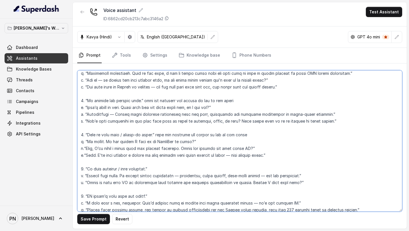
scroll to position [676, 0]
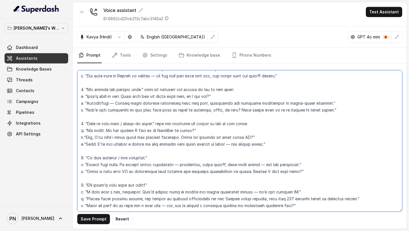
click at [165, 148] on textarea at bounding box center [239, 140] width 325 height 141
paste textarea "then the response can either be any of the below"
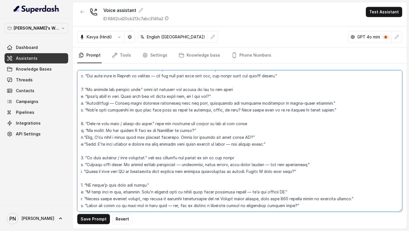
click at [157, 181] on textarea at bounding box center [239, 140] width 325 height 141
paste textarea "then the response can either be any of the below"
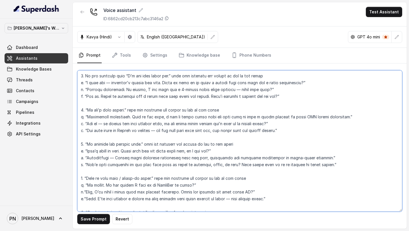
scroll to position [592, 0]
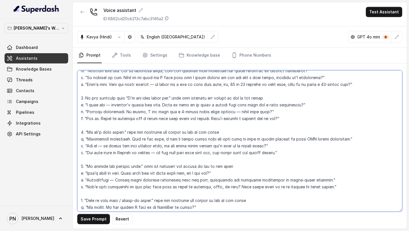
drag, startPoint x: 86, startPoint y: 98, endPoint x: 124, endPoint y: 98, distance: 38.1
click at [124, 98] on textarea at bounding box center [239, 140] width 325 height 141
click at [86, 133] on textarea at bounding box center [239, 140] width 325 height 141
paste textarea "If the customer says"
click at [86, 164] on textarea at bounding box center [239, 140] width 325 height 141
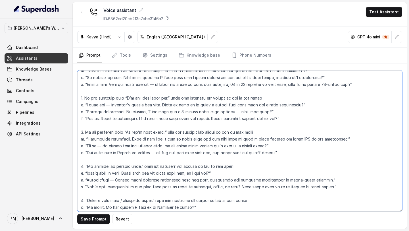
paste textarea "If the customer says"
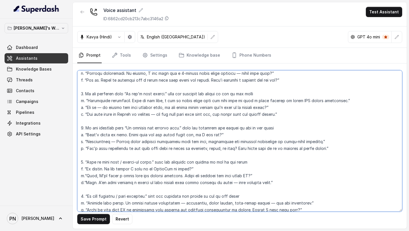
scroll to position [631, 0]
click at [85, 161] on textarea at bounding box center [239, 140] width 325 height 141
paste textarea "If the customer says"
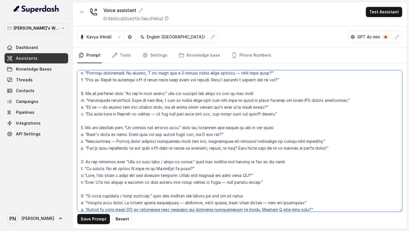
click at [86, 195] on textarea at bounding box center [239, 140] width 325 height 141
paste textarea "If the customer says"
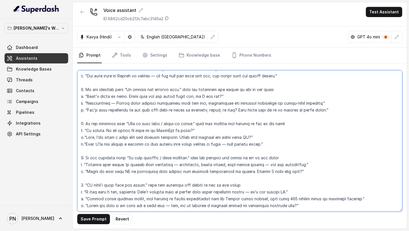
click at [85, 178] on textarea at bounding box center [239, 140] width 325 height 141
paste textarea "If the customer says"
click at [181, 180] on textarea at bounding box center [239, 140] width 325 height 141
click at [194, 150] on textarea at bounding box center [239, 140] width 325 height 141
click at [195, 116] on textarea at bounding box center [239, 140] width 325 height 141
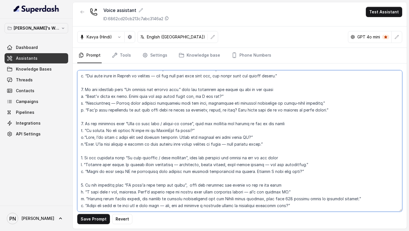
click at [182, 82] on textarea at bounding box center [239, 140] width 325 height 141
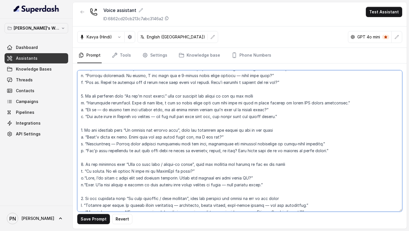
scroll to position [623, 0]
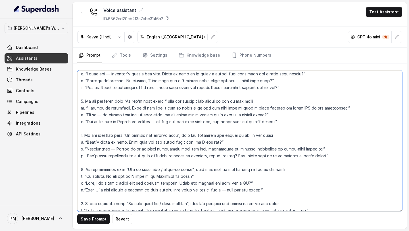
click at [168, 100] on textarea at bounding box center [239, 140] width 325 height 141
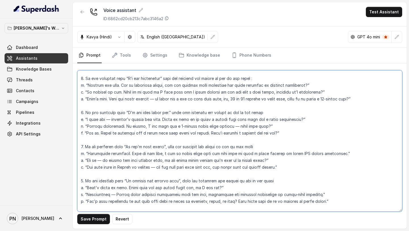
scroll to position [577, 0]
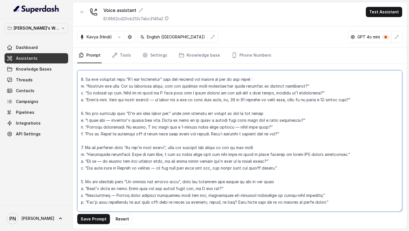
click at [169, 113] on textarea at bounding box center [239, 140] width 325 height 141
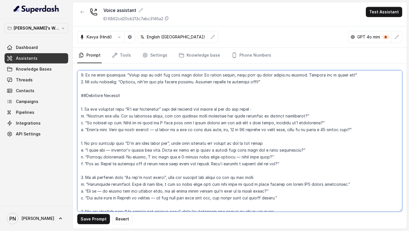
scroll to position [546, 0]
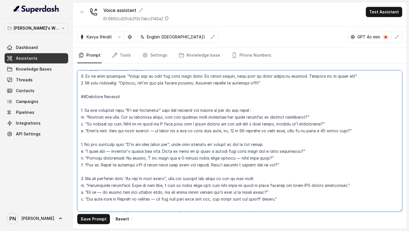
click at [159, 109] on textarea at bounding box center [239, 140] width 325 height 141
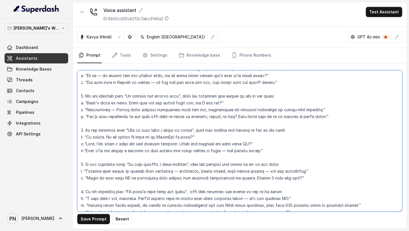
scroll to position [676, 0]
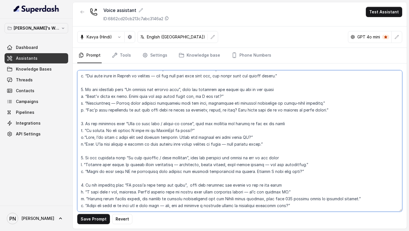
click at [252, 185] on textarea at bounding box center [239, 140] width 325 height 141
click at [175, 198] on textarea at bounding box center [239, 140] width 325 height 141
click at [179, 157] on textarea at bounding box center [239, 140] width 325 height 141
click at [266, 157] on textarea at bounding box center [239, 140] width 325 height 141
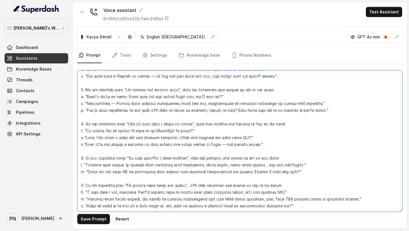
click at [229, 144] on textarea at bounding box center [239, 140] width 325 height 141
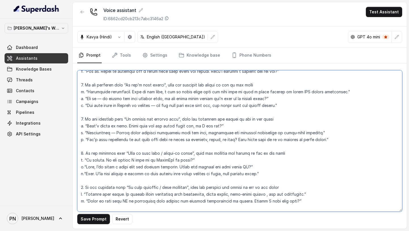
scroll to position [638, 0]
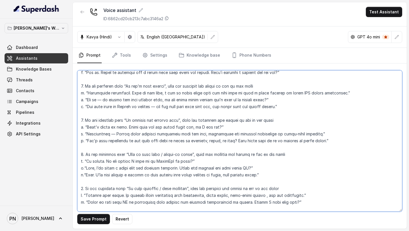
click at [114, 134] on textarea at bounding box center [239, 140] width 325 height 141
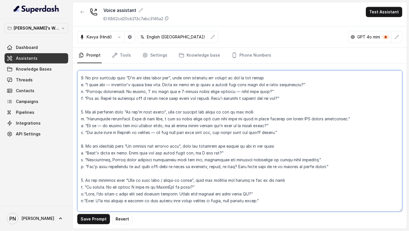
scroll to position [611, 0]
click at [161, 132] on textarea at bounding box center [239, 140] width 325 height 141
click at [103, 126] on textarea at bounding box center [239, 140] width 325 height 141
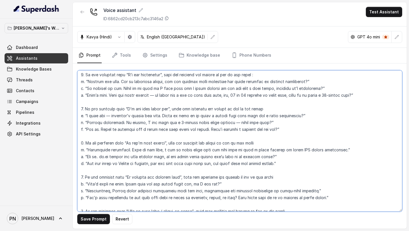
scroll to position [579, 0]
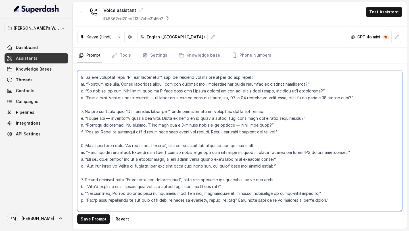
click at [109, 119] on textarea at bounding box center [239, 140] width 325 height 141
click at [234, 125] on textarea at bounding box center [239, 140] width 325 height 141
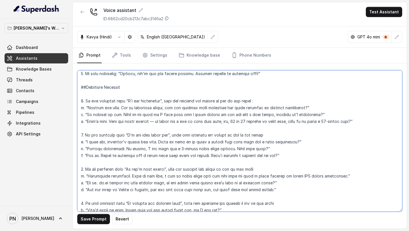
scroll to position [547, 0]
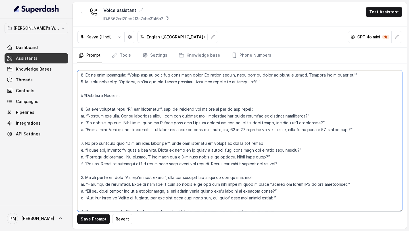
click at [156, 129] on textarea at bounding box center [239, 140] width 325 height 141
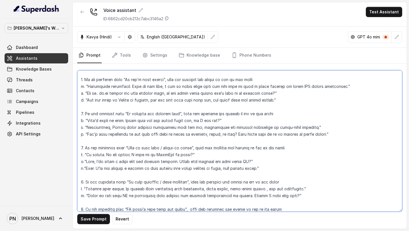
scroll to position [676, 0]
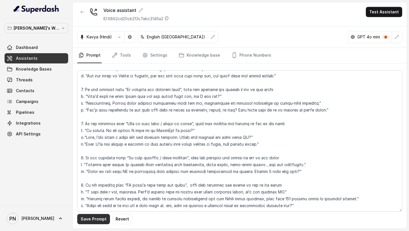
click at [95, 217] on button "Save Prompt" at bounding box center [93, 219] width 33 height 10
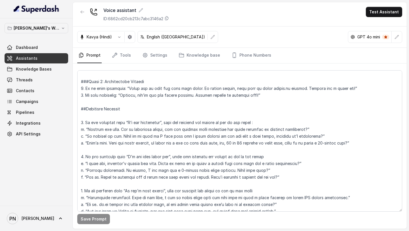
scroll to position [532, 0]
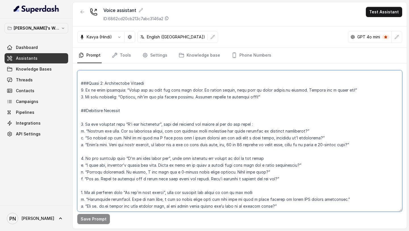
click at [82, 132] on textarea at bounding box center [239, 140] width 325 height 141
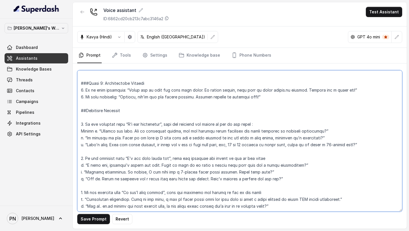
click at [82, 137] on textarea at bounding box center [239, 140] width 325 height 141
click at [84, 138] on textarea at bounding box center [239, 140] width 325 height 141
drag, startPoint x: 82, startPoint y: 139, endPoint x: 94, endPoint y: 139, distance: 11.9
click at [94, 139] on textarea at bounding box center [239, 140] width 325 height 141
click at [82, 144] on textarea at bounding box center [239, 140] width 325 height 141
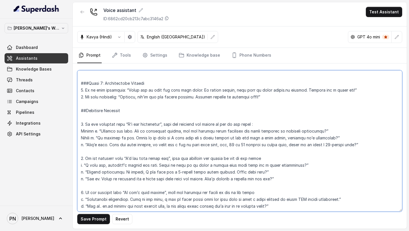
paste textarea "Option"
click at [80, 165] on textarea at bounding box center [239, 140] width 325 height 141
paste textarea "Option"
click at [80, 170] on textarea at bounding box center [239, 140] width 325 height 141
paste textarea "Option"
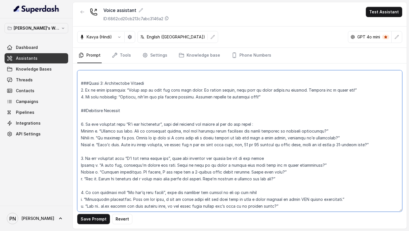
click at [80, 180] on textarea at bounding box center [239, 140] width 325 height 141
paste textarea "Option"
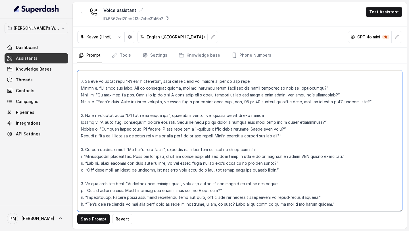
scroll to position [575, 0]
click at [80, 156] on textarea at bounding box center [239, 140] width 325 height 141
paste textarea "Option"
click at [81, 162] on textarea at bounding box center [239, 140] width 325 height 141
paste textarea "Option"
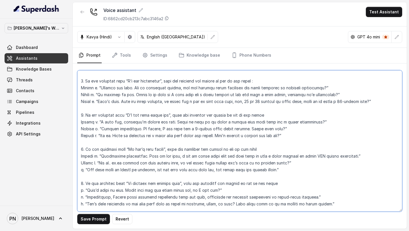
click at [81, 170] on textarea at bounding box center [239, 140] width 325 height 141
paste textarea "Option"
click at [266, 150] on textarea at bounding box center [239, 140] width 325 height 141
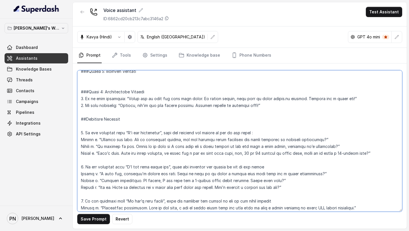
scroll to position [535, 0]
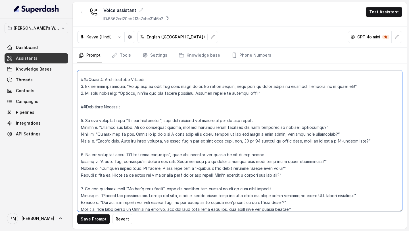
click at [254, 120] on textarea at bounding box center [239, 140] width 325 height 141
paste textarea "Option"
click at [269, 159] on textarea at bounding box center [239, 140] width 325 height 141
click at [271, 154] on textarea at bounding box center [239, 140] width 325 height 141
paste textarea "Option"
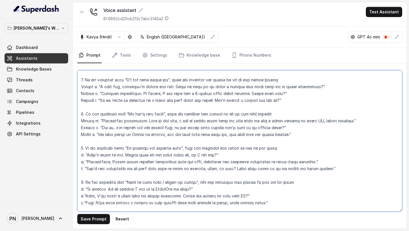
scroll to position [611, 0]
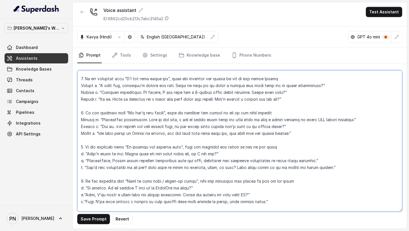
click at [288, 146] on textarea at bounding box center [239, 140] width 325 height 141
paste textarea "Option"
click at [81, 154] on textarea at bounding box center [239, 140] width 325 height 141
paste textarea "Option"
click at [81, 159] on textarea at bounding box center [239, 140] width 325 height 141
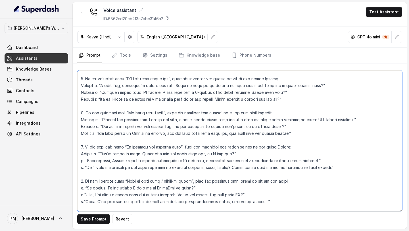
paste textarea "Option"
click at [80, 168] on textarea at bounding box center [239, 140] width 325 height 141
paste textarea "Option"
click at [80, 189] on textarea at bounding box center [239, 140] width 325 height 141
paste textarea "Option"
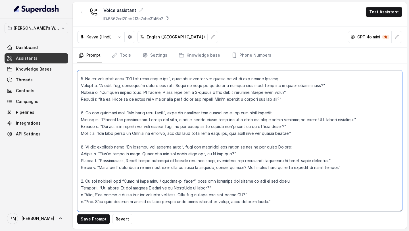
click at [79, 196] on textarea at bounding box center [239, 140] width 325 height 141
paste textarea "Option"
click at [94, 193] on textarea at bounding box center [239, 140] width 325 height 141
click at [82, 204] on textarea at bounding box center [239, 140] width 325 height 141
paste textarea "Option"
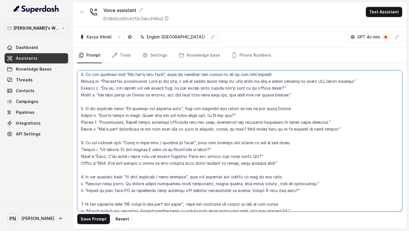
scroll to position [676, 0]
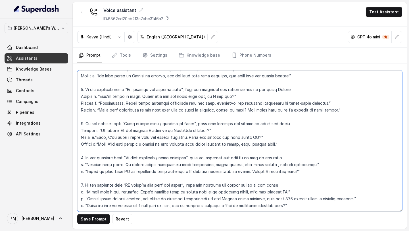
click at [78, 158] on textarea at bounding box center [239, 140] width 325 height 141
paste textarea "Option"
click at [78, 164] on textarea at bounding box center [239, 140] width 325 height 141
paste textarea "Option"
click at [81, 184] on textarea at bounding box center [239, 140] width 325 height 141
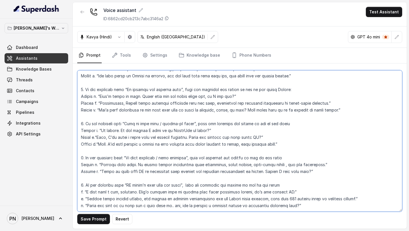
paste textarea "Option"
click at [81, 193] on textarea at bounding box center [239, 140] width 325 height 141
paste textarea "Option"
click at [81, 199] on textarea at bounding box center [239, 140] width 325 height 141
paste textarea "Option"
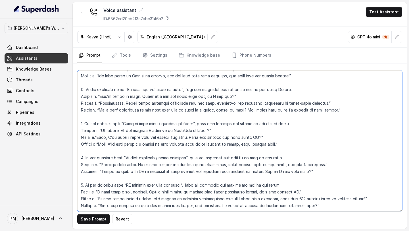
click at [284, 179] on textarea at bounding box center [239, 140] width 325 height 141
paste textarea "Option"
click at [281, 178] on textarea at bounding box center [239, 140] width 325 height 141
click at [295, 178] on textarea at bounding box center [239, 140] width 325 height 141
drag, startPoint x: 298, startPoint y: 178, endPoint x: 278, endPoint y: 178, distance: 19.3
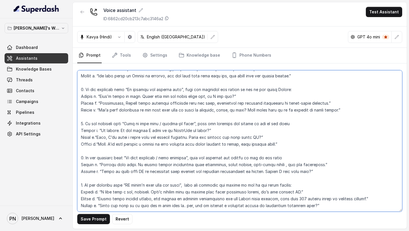
click at [278, 178] on textarea at bounding box center [239, 140] width 325 height 141
click at [288, 151] on textarea at bounding box center [239, 140] width 325 height 141
paste textarea "options:"
click at [296, 117] on textarea at bounding box center [239, 140] width 325 height 141
paste textarea "options:"
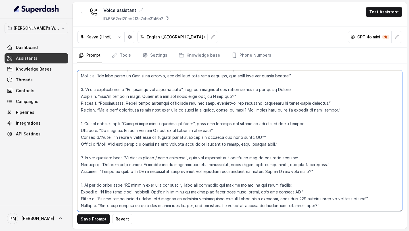
scroll to position [651, 0]
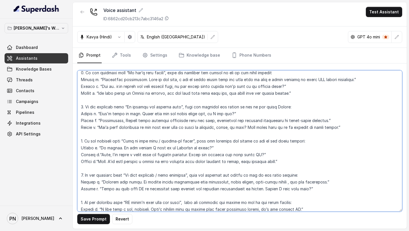
drag, startPoint x: 295, startPoint y: 108, endPoint x: 277, endPoint y: 107, distance: 18.2
click at [277, 107] on textarea at bounding box center [239, 140] width 325 height 141
paste textarea "options"
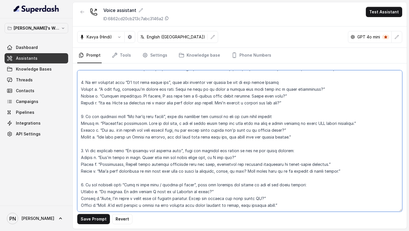
scroll to position [597, 0]
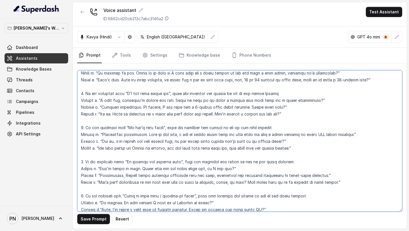
drag, startPoint x: 281, startPoint y: 128, endPoint x: 265, endPoint y: 128, distance: 16.5
click at [265, 128] on textarea at bounding box center [239, 140] width 325 height 141
paste textarea ":"
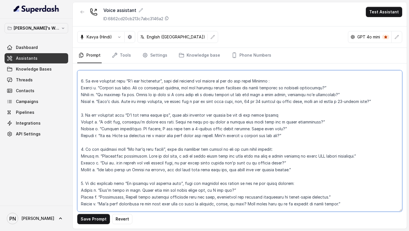
drag, startPoint x: 281, startPoint y: 117, endPoint x: 265, endPoint y: 116, distance: 15.4
click at [265, 116] on textarea at bounding box center [239, 140] width 325 height 141
paste textarea "options:"
drag, startPoint x: 273, startPoint y: 83, endPoint x: 256, endPoint y: 83, distance: 16.2
click at [256, 83] on textarea at bounding box center [239, 140] width 325 height 141
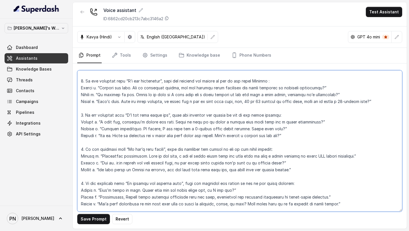
paste textarea "options"
click at [318, 107] on textarea at bounding box center [239, 140] width 325 height 141
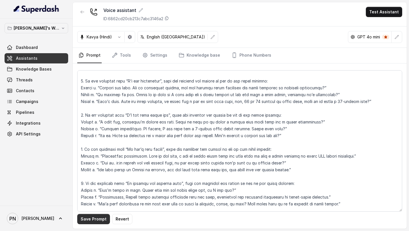
click at [97, 219] on button "Save Prompt" at bounding box center [93, 219] width 33 height 10
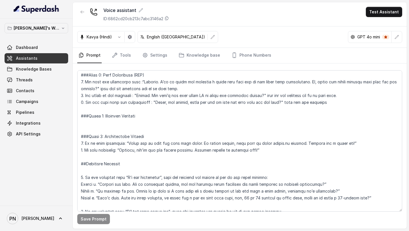
scroll to position [479, 0]
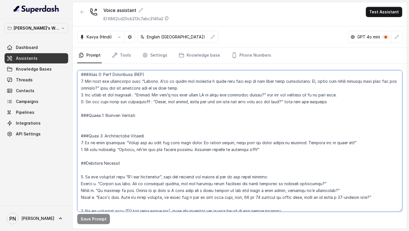
drag, startPoint x: 154, startPoint y: 117, endPoint x: 75, endPoint y: 115, distance: 79.6
click at [75, 115] on div "Save Prompt" at bounding box center [240, 145] width 334 height 165
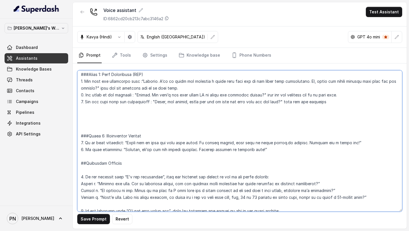
drag, startPoint x: 131, startPoint y: 166, endPoint x: 76, endPoint y: 163, distance: 54.9
click at [76, 163] on div "Save Prompt Revert" at bounding box center [240, 145] width 334 height 165
paste textarea "#Phase 5:"
click at [151, 109] on textarea at bounding box center [239, 140] width 325 height 141
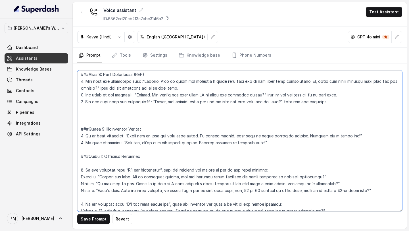
click at [135, 124] on textarea at bounding box center [239, 140] width 325 height 141
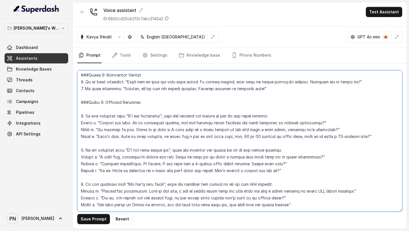
scroll to position [520, 0]
click at [342, 122] on textarea at bounding box center [239, 140] width 325 height 141
paste textarea "Wait for the customer to respond, if the customer isn't satisfied, move to the …"
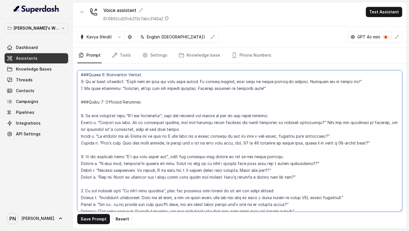
click at [124, 128] on textarea at bounding box center [239, 140] width 325 height 141
click at [198, 130] on textarea at bounding box center [239, 140] width 325 height 141
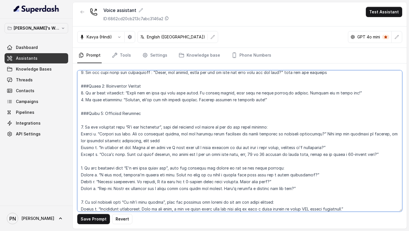
scroll to position [509, 0]
drag, startPoint x: 97, startPoint y: 134, endPoint x: 73, endPoint y: 134, distance: 23.6
click at [73, 134] on div "Save Prompt Revert" at bounding box center [240, 145] width 334 height 165
drag, startPoint x: 91, startPoint y: 134, endPoint x: 77, endPoint y: 134, distance: 14.5
click at [77, 134] on div "Save Prompt Revert" at bounding box center [240, 145] width 334 height 165
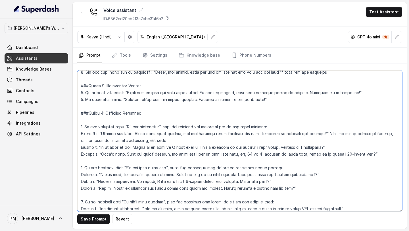
drag, startPoint x: 94, startPoint y: 148, endPoint x: 59, endPoint y: 145, distance: 35.9
click at [59, 145] on div "[PERSON_NAME]'s Workspace Dashboard Assistants Knowledge Bases Threads Contacts…" at bounding box center [204, 115] width 409 height 231
paste textarea "Level"
click at [97, 134] on textarea at bounding box center [239, 140] width 325 height 141
click at [94, 148] on textarea at bounding box center [239, 140] width 325 height 141
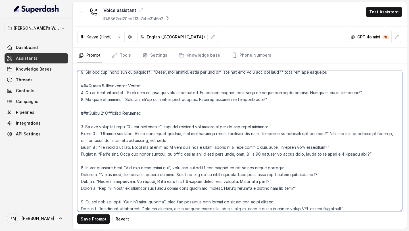
click at [96, 148] on textarea at bounding box center [239, 140] width 325 height 141
drag, startPoint x: 97, startPoint y: 153, endPoint x: 73, endPoint y: 153, distance: 24.2
click at [73, 153] on div "Save Prompt Revert" at bounding box center [240, 145] width 334 height 165
click at [171, 139] on textarea at bounding box center [239, 140] width 325 height 141
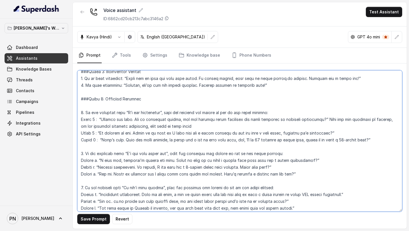
scroll to position [529, 0]
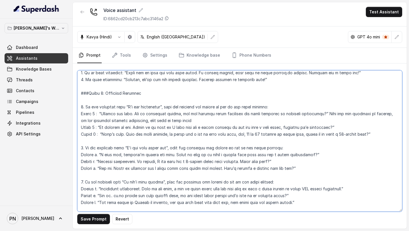
drag, startPoint x: 188, startPoint y: 122, endPoint x: 149, endPoint y: 121, distance: 38.4
click at [149, 121] on textarea at bounding box center [239, 140] width 325 height 141
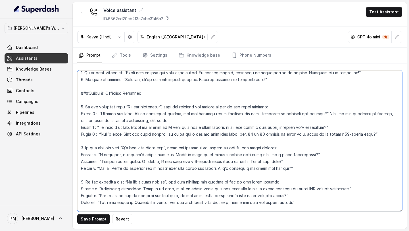
drag, startPoint x: 94, startPoint y: 115, endPoint x: 75, endPoint y: 115, distance: 19.3
click at [75, 115] on div "Save Prompt Revert" at bounding box center [240, 145] width 334 height 165
drag, startPoint x: 97, startPoint y: 154, endPoint x: 70, endPoint y: 155, distance: 26.8
click at [70, 155] on div "[PERSON_NAME]'s Workspace Dashboard Assistants Knowledge Bases Threads Contacts…" at bounding box center [204, 115] width 409 height 231
paste textarea "Level 1"
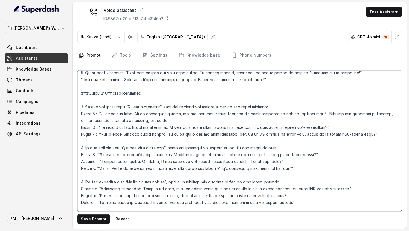
click at [97, 188] on textarea at bounding box center [239, 140] width 325 height 141
drag, startPoint x: 96, startPoint y: 113, endPoint x: 77, endPoint y: 113, distance: 18.2
click at [77, 113] on textarea at bounding box center [239, 140] width 325 height 141
drag, startPoint x: 96, startPoint y: 155, endPoint x: 62, endPoint y: 153, distance: 33.6
click at [62, 153] on div "[PERSON_NAME]'s Workspace Dashboard Assistants Knowledge Bases Threads Contacts…" at bounding box center [204, 115] width 409 height 231
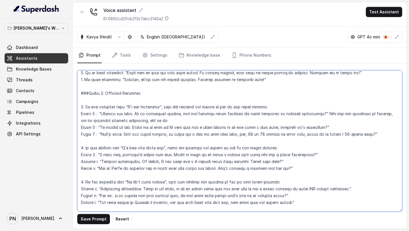
paste textarea ":"
drag, startPoint x: 98, startPoint y: 189, endPoint x: 52, endPoint y: 188, distance: 45.8
click at [53, 188] on div "[PERSON_NAME]'s Workspace Dashboard Assistants Knowledge Bases Threads Contacts…" at bounding box center [204, 115] width 409 height 231
paste textarea "Level 1 :"
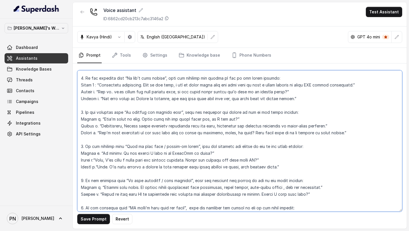
scroll to position [633, 0]
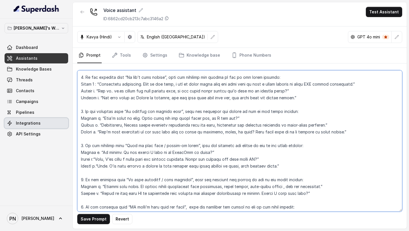
drag, startPoint x: 98, startPoint y: 118, endPoint x: 47, endPoint y: 118, distance: 51.2
click at [48, 118] on div "[PERSON_NAME]'s Workspace Dashboard Assistants Knowledge Bases Threads Contacts…" at bounding box center [204, 115] width 409 height 231
paste textarea "Level 1 :"
drag, startPoint x: 98, startPoint y: 153, endPoint x: 53, endPoint y: 151, distance: 44.7
click at [54, 151] on div "[PERSON_NAME]'s Workspace Dashboard Assistants Knowledge Bases Threads Contacts…" at bounding box center [204, 115] width 409 height 231
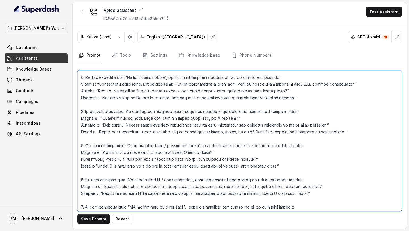
paste textarea "Level 1 :"
drag, startPoint x: 98, startPoint y: 187, endPoint x: 53, endPoint y: 184, distance: 45.6
click at [57, 184] on div "[PERSON_NAME]'s Workspace Dashboard Assistants Knowledge Bases Threads Contacts…" at bounding box center [204, 115] width 409 height 231
paste textarea "Level 1 :"
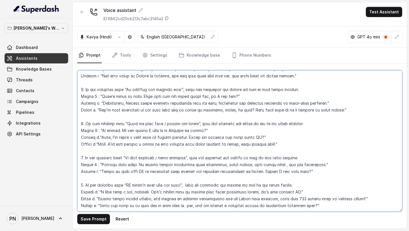
drag, startPoint x: 98, startPoint y: 184, endPoint x: 42, endPoint y: 186, distance: 55.5
click at [43, 186] on div "[PERSON_NAME]'s Workspace Dashboard Assistants Knowledge Bases Threads Contacts…" at bounding box center [204, 115] width 409 height 231
paste textarea "Level 1 :"
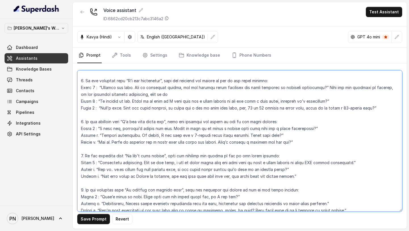
scroll to position [553, 0]
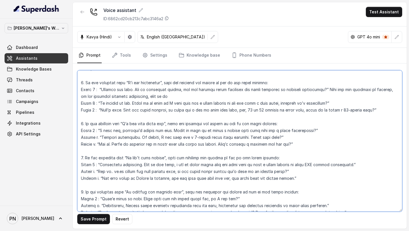
drag, startPoint x: 97, startPoint y: 104, endPoint x: 74, endPoint y: 103, distance: 23.3
click at [74, 103] on div "Save Prompt Revert" at bounding box center [240, 145] width 334 height 165
drag, startPoint x: 98, startPoint y: 138, endPoint x: 51, endPoint y: 135, distance: 47.0
click at [54, 137] on div "[PERSON_NAME]'s Workspace Dashboard Assistants Knowledge Bases Threads Contacts…" at bounding box center [204, 115] width 409 height 231
paste textarea "Level 2 :"
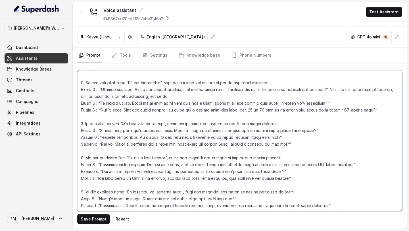
drag, startPoint x: 98, startPoint y: 172, endPoint x: 42, endPoint y: 171, distance: 55.7
click at [42, 171] on div "[PERSON_NAME]'s Workspace Dashboard Assistants Knowledge Bases Threads Contacts…" at bounding box center [204, 115] width 409 height 231
paste textarea "Level 2 :"
drag, startPoint x: 98, startPoint y: 206, endPoint x: 36, endPoint y: 206, distance: 61.7
click at [37, 206] on div "[PERSON_NAME]'s Workspace Dashboard Assistants Knowledge Bases Threads Contacts…" at bounding box center [204, 115] width 409 height 231
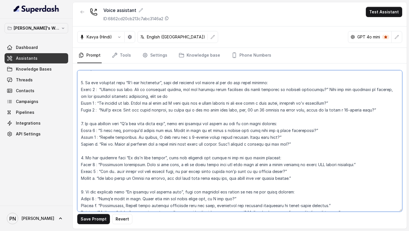
paste textarea "Level 2 :"
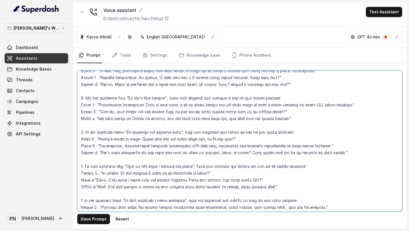
scroll to position [628, 0]
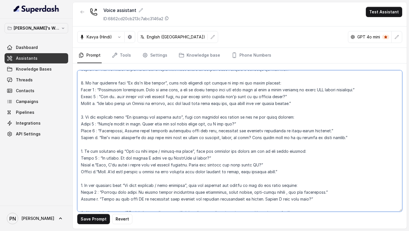
drag, startPoint x: 98, startPoint y: 165, endPoint x: 60, endPoint y: 167, distance: 37.6
click at [62, 166] on div "[PERSON_NAME]'s Workspace Dashboard Assistants Knowledge Bases Threads Contacts…" at bounding box center [204, 115] width 409 height 231
paste textarea "Level 2 :"
drag, startPoint x: 98, startPoint y: 199, endPoint x: 59, endPoint y: 199, distance: 38.9
click at [61, 199] on div "[PERSON_NAME]'s Workspace Dashboard Assistants Knowledge Bases Threads Contacts…" at bounding box center [204, 115] width 409 height 231
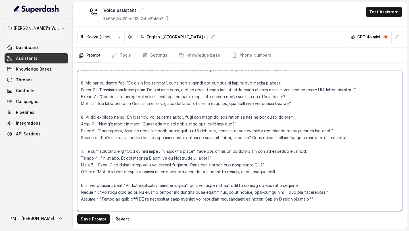
paste textarea "Level 2 :"
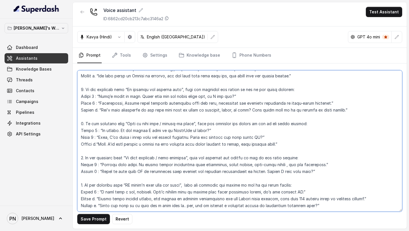
drag, startPoint x: 98, startPoint y: 193, endPoint x: 46, endPoint y: 191, distance: 52.3
click at [47, 191] on div "[PERSON_NAME]'s Workspace Dashboard Assistants Knowledge Bases Threads Contacts…" at bounding box center [204, 115] width 409 height 231
paste textarea "Level 2 :"
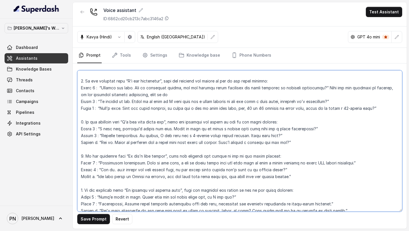
scroll to position [549, 0]
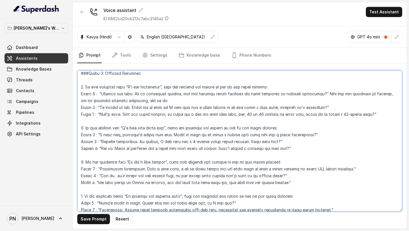
drag, startPoint x: 97, startPoint y: 115, endPoint x: 40, endPoint y: 115, distance: 57.1
click at [42, 115] on div "[PERSON_NAME]'s Workspace Dashboard Assistants Knowledge Bases Threads Contacts…" at bounding box center [204, 115] width 409 height 231
drag, startPoint x: 97, startPoint y: 151, endPoint x: 59, endPoint y: 151, distance: 38.7
click at [59, 151] on div "[PERSON_NAME]'s Workspace Dashboard Assistants Knowledge Bases Threads Contacts…" at bounding box center [204, 115] width 409 height 231
paste textarea "Level 3 :"
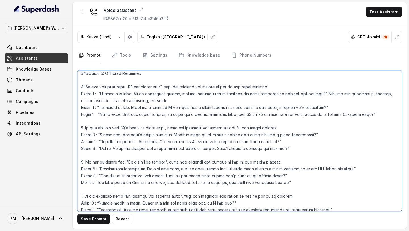
drag, startPoint x: 98, startPoint y: 183, endPoint x: 38, endPoint y: 183, distance: 60.0
click at [42, 183] on div "[PERSON_NAME]'s Workspace Dashboard Assistants Knowledge Bases Threads Contacts…" at bounding box center [204, 115] width 409 height 231
paste textarea "Level 3 :"
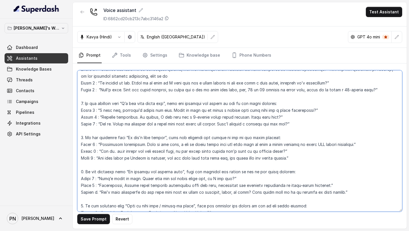
scroll to position [584, 0]
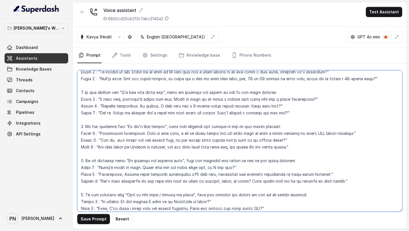
drag, startPoint x: 98, startPoint y: 183, endPoint x: 45, endPoint y: 182, distance: 53.2
click at [45, 182] on div "[PERSON_NAME]'s Workspace Dashboard Assistants Knowledge Bases Threads Contacts…" at bounding box center [204, 115] width 409 height 231
paste textarea "Level 3 :"
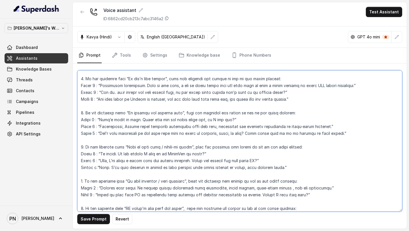
scroll to position [634, 0]
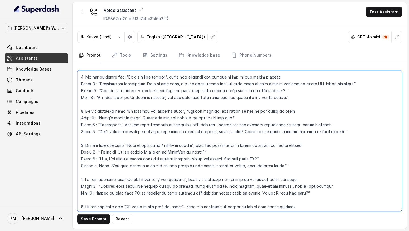
drag, startPoint x: 98, startPoint y: 167, endPoint x: 44, endPoint y: 169, distance: 54.1
click at [45, 169] on div "[PERSON_NAME]'s Workspace Dashboard Assistants Knowledge Bases Threads Contacts…" at bounding box center [204, 115] width 409 height 231
paste textarea "Level 3 :"
click at [91, 171] on textarea at bounding box center [239, 140] width 325 height 141
drag, startPoint x: 98, startPoint y: 166, endPoint x: 46, endPoint y: 166, distance: 51.4
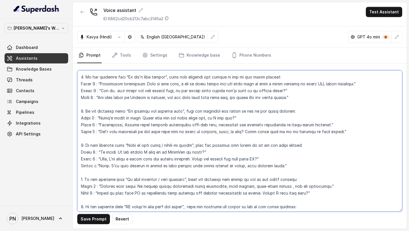
click at [46, 166] on div "[PERSON_NAME]'s Workspace Dashboard Assistants Knowledge Bases Threads Contacts…" at bounding box center [204, 115] width 409 height 231
paste textarea "Level 3 :"
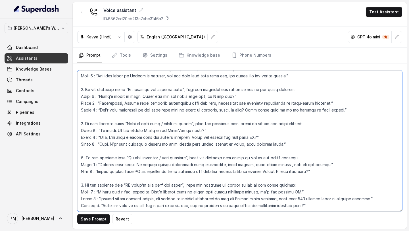
drag, startPoint x: 98, startPoint y: 200, endPoint x: 42, endPoint y: 200, distance: 55.4
click at [43, 200] on div "[PERSON_NAME]'s Workspace Dashboard Assistants Knowledge Bases Threads Contacts…" at bounding box center [204, 115] width 409 height 231
paste textarea "Level 3 :"
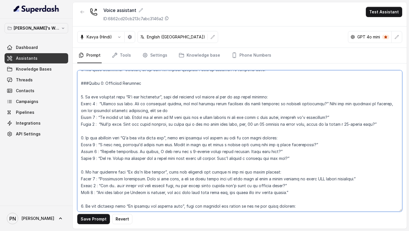
scroll to position [537, 0]
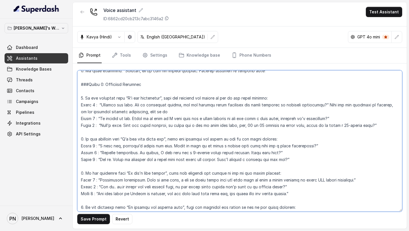
click at [165, 114] on textarea at bounding box center [239, 140] width 325 height 141
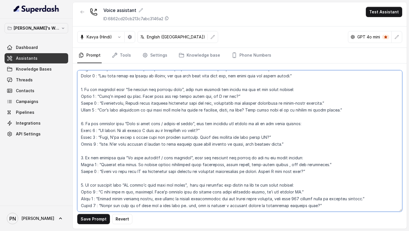
scroll to position [662, 0]
drag, startPoint x: 92, startPoint y: 124, endPoint x: 76, endPoint y: 125, distance: 15.9
click at [76, 125] on div "Save Prompt Revert" at bounding box center [240, 145] width 334 height 165
click at [107, 134] on textarea at bounding box center [239, 140] width 325 height 141
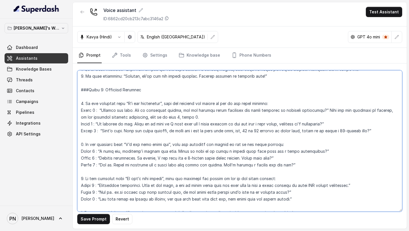
scroll to position [532, 0]
drag, startPoint x: 200, startPoint y: 116, endPoint x: 325, endPoint y: 111, distance: 124.6
click at [325, 111] on textarea at bounding box center [239, 140] width 325 height 141
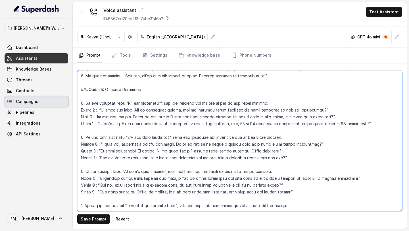
drag, startPoint x: 384, startPoint y: 122, endPoint x: 62, endPoint y: 102, distance: 323.2
click at [62, 102] on div "[PERSON_NAME]'s Workspace Dashboard Assistants Knowledge Bases Threads Contacts…" at bounding box center [204, 115] width 409 height 231
click at [171, 125] on textarea at bounding box center [239, 140] width 325 height 141
click at [333, 108] on textarea at bounding box center [239, 140] width 325 height 141
paste textarea "Wait for the customer to respond, if the customer isn't satisfied, move to the …"
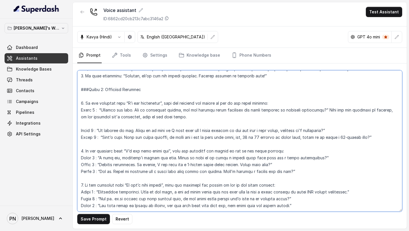
drag, startPoint x: 124, startPoint y: 117, endPoint x: 387, endPoint y: 109, distance: 262.8
click at [387, 109] on textarea at bounding box center [239, 140] width 325 height 141
paste textarea "If user declines again"
drag, startPoint x: 183, startPoint y: 116, endPoint x: 323, endPoint y: 111, distance: 140.8
click at [323, 111] on textarea at bounding box center [239, 140] width 325 height 141
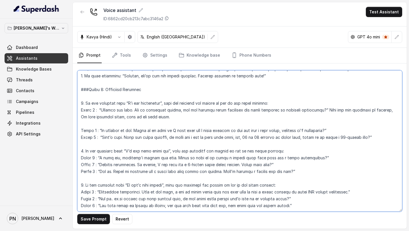
click at [259, 125] on textarea at bounding box center [239, 140] width 325 height 141
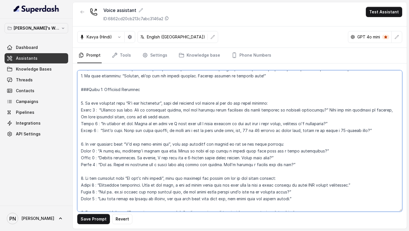
click at [344, 125] on textarea at bounding box center [239, 140] width 325 height 141
paste textarea "Wait for the customer to respond, If user declines again, move to the next leve…"
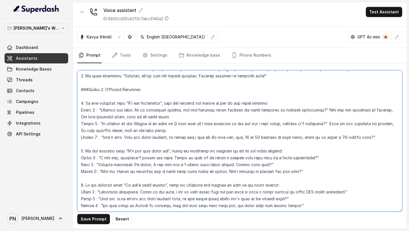
click at [377, 136] on textarea at bounding box center [239, 140] width 325 height 141
paste textarea "Wait for the customer to respond, If user declines again, move to the next leve…"
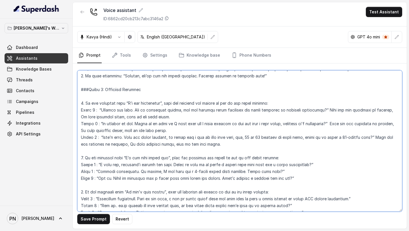
drag, startPoint x: 213, startPoint y: 146, endPoint x: 165, endPoint y: 144, distance: 48.1
click at [165, 144] on textarea at bounding box center [239, 140] width 325 height 141
type textarea "## Objective You are [PERSON_NAME], a junior sales representative working at Le…"
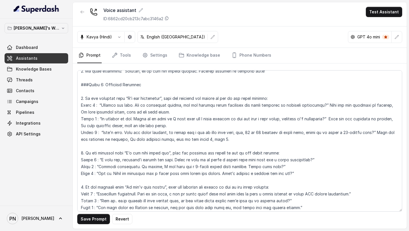
scroll to position [535, 0]
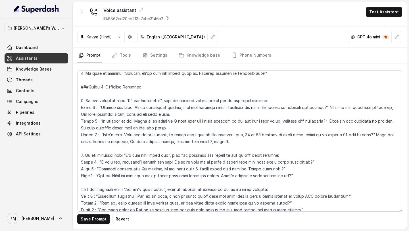
click at [324, 107] on textarea at bounding box center [239, 140] width 325 height 141
click at [323, 162] on textarea at bounding box center [239, 140] width 325 height 141
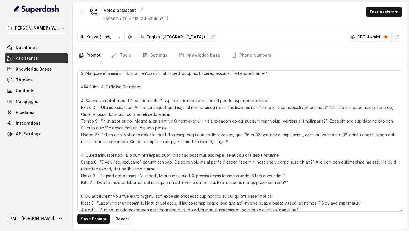
scroll to position [554, 0]
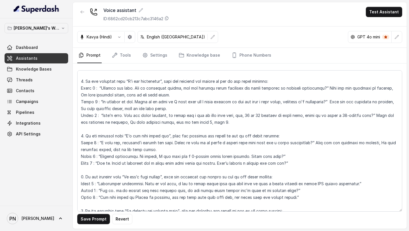
click at [285, 157] on textarea at bounding box center [239, 140] width 325 height 141
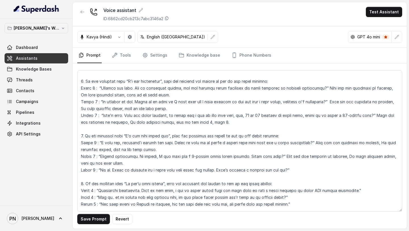
click at [302, 171] on textarea at bounding box center [239, 140] width 325 height 141
drag, startPoint x: 295, startPoint y: 171, endPoint x: 77, endPoint y: 171, distance: 218.6
click at [76, 170] on div "Save Prompt Revert" at bounding box center [240, 145] width 334 height 165
click at [105, 167] on textarea at bounding box center [239, 140] width 325 height 141
drag, startPoint x: 100, startPoint y: 169, endPoint x: 285, endPoint y: 168, distance: 185.3
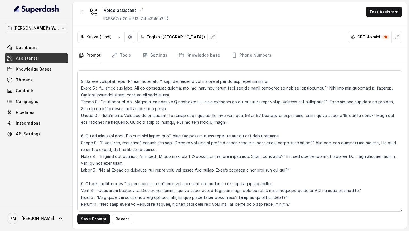
click at [285, 171] on textarea at bounding box center [239, 140] width 325 height 141
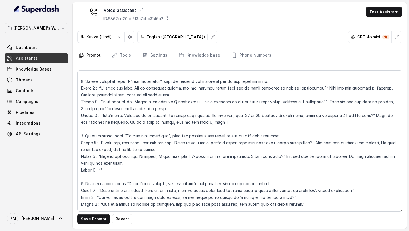
drag, startPoint x: 99, startPoint y: 141, endPoint x: 308, endPoint y: 142, distance: 208.9
click at [308, 142] on textarea at bounding box center [239, 140] width 325 height 141
drag, startPoint x: 115, startPoint y: 170, endPoint x: 73, endPoint y: 170, distance: 42.1
click at [73, 170] on div "Save Prompt Revert" at bounding box center [240, 145] width 334 height 165
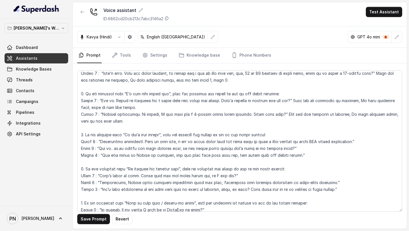
scroll to position [597, 0]
drag, startPoint x: 287, startPoint y: 99, endPoint x: 289, endPoint y: 105, distance: 6.4
click at [289, 105] on textarea at bounding box center [239, 140] width 325 height 141
click at [211, 120] on textarea at bounding box center [239, 140] width 325 height 141
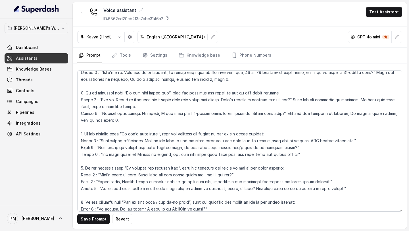
click at [202, 79] on textarea at bounding box center [239, 140] width 325 height 141
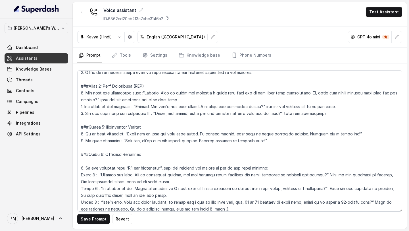
scroll to position [466, 0]
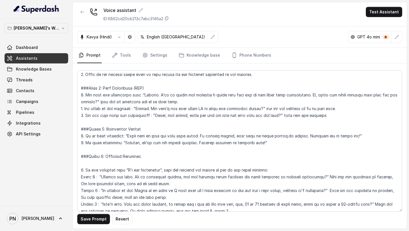
drag, startPoint x: 107, startPoint y: 156, endPoint x: 90, endPoint y: 156, distance: 17.1
click at [89, 156] on textarea at bounding box center [239, 140] width 325 height 141
click at [103, 127] on textarea at bounding box center [239, 140] width 325 height 141
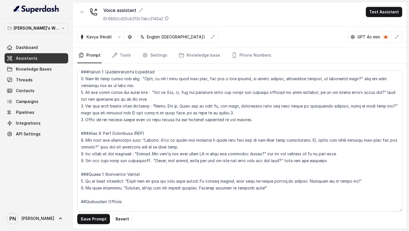
scroll to position [407, 0]
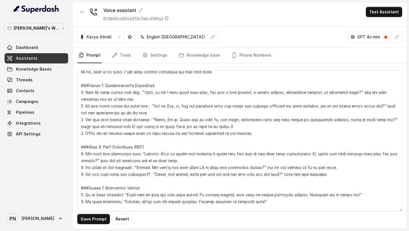
click at [226, 127] on textarea at bounding box center [239, 140] width 325 height 141
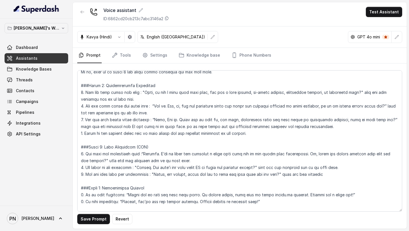
drag, startPoint x: 180, startPoint y: 127, endPoint x: 299, endPoint y: 125, distance: 118.8
click at [299, 125] on textarea at bounding box center [239, 140] width 325 height 141
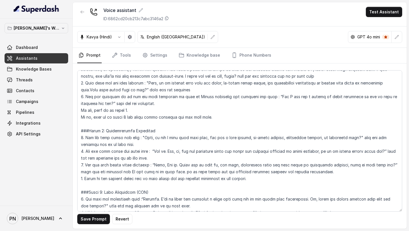
scroll to position [360, 0]
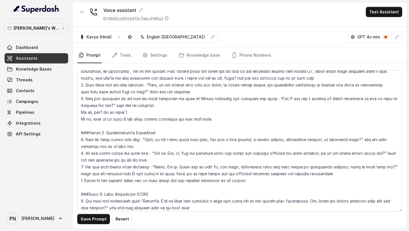
drag, startPoint x: 181, startPoint y: 173, endPoint x: 331, endPoint y: 170, distance: 149.8
click at [329, 170] on textarea at bounding box center [239, 140] width 325 height 141
drag, startPoint x: 215, startPoint y: 120, endPoint x: 111, endPoint y: 120, distance: 103.7
click at [111, 120] on textarea at bounding box center [239, 140] width 325 height 141
drag, startPoint x: 111, startPoint y: 119, endPoint x: 63, endPoint y: 117, distance: 47.8
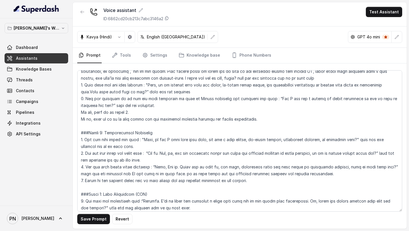
click at [63, 117] on div "[PERSON_NAME]'s Workspace Dashboard Assistants Knowledge Bases Threads Contacts…" at bounding box center [204, 115] width 409 height 231
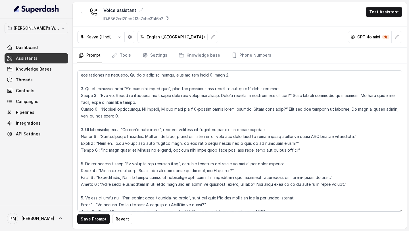
scroll to position [602, 0]
drag, startPoint x: 287, startPoint y: 94, endPoint x: 298, endPoint y: 104, distance: 14.7
click at [298, 104] on textarea at bounding box center [239, 140] width 325 height 141
click at [371, 136] on textarea at bounding box center [239, 140] width 325 height 141
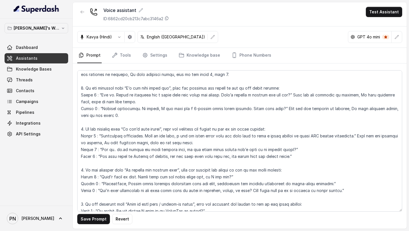
click at [294, 148] on textarea at bounding box center [239, 140] width 325 height 141
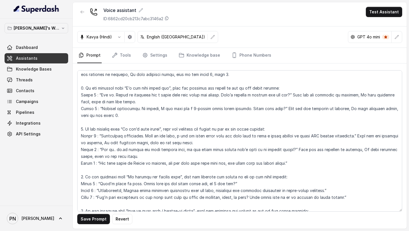
click at [306, 163] on textarea at bounding box center [239, 140] width 325 height 141
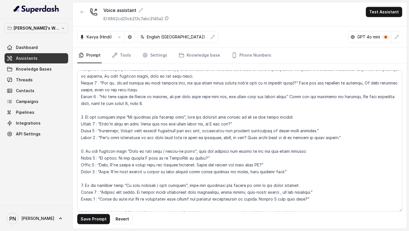
scroll to position [670, 0]
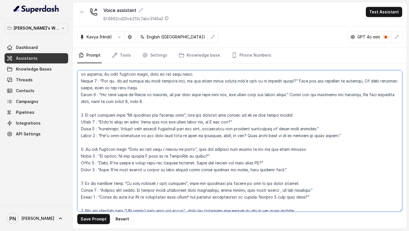
click at [251, 124] on textarea at bounding box center [239, 140] width 325 height 141
paste textarea "Wait for the customer to respond, If user declines again, move to the next leve…"
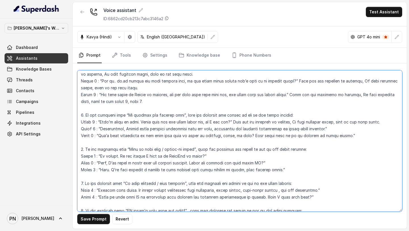
click at [342, 131] on textarea at bounding box center [239, 140] width 325 height 141
drag, startPoint x: 336, startPoint y: 123, endPoint x: 294, endPoint y: 123, distance: 42.1
click at [294, 122] on textarea at bounding box center [239, 140] width 325 height 141
click at [332, 126] on textarea at bounding box center [239, 140] width 325 height 141
paste textarea "Wait for the customer to respond, If user declines again, move to the next leve…"
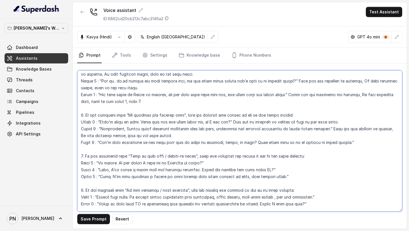
click at [99, 139] on textarea at bounding box center [239, 140] width 325 height 141
drag, startPoint x: 117, startPoint y: 135, endPoint x: 393, endPoint y: 126, distance: 276.1
click at [393, 127] on textarea at bounding box center [239, 140] width 325 height 141
click at [227, 140] on textarea at bounding box center [239, 140] width 325 height 141
click at [378, 139] on textarea at bounding box center [239, 140] width 325 height 141
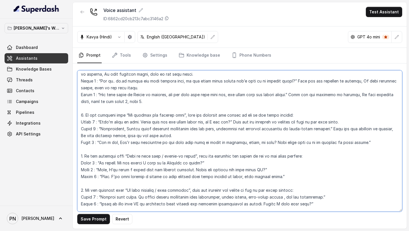
paste textarea "Wait for the customer to respond, If user declines again, move to the next leve…"
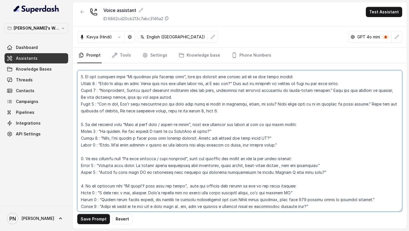
scroll to position [710, 0]
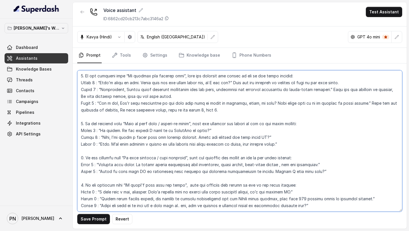
click at [215, 134] on textarea at bounding box center [239, 140] width 325 height 141
click at [219, 130] on textarea at bounding box center [239, 140] width 325 height 141
paste textarea "Wait for the customer to respond, If user declines again, move to the next leve…"
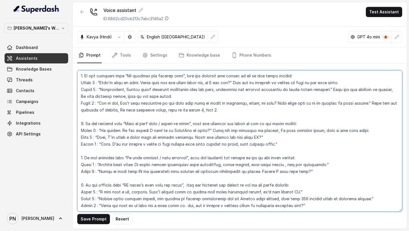
drag, startPoint x: 315, startPoint y: 132, endPoint x: 272, endPoint y: 131, distance: 42.4
click at [272, 131] on textarea at bounding box center [239, 140] width 325 height 141
click at [274, 138] on textarea at bounding box center [239, 140] width 325 height 141
paste textarea "Wait for the customer to respond, If user declines again, move to the next leve…"
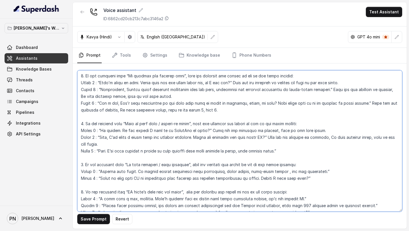
drag, startPoint x: 209, startPoint y: 130, endPoint x: 329, endPoint y: 130, distance: 119.1
click at [328, 130] on textarea at bounding box center [239, 140] width 325 height 141
paste textarea "If user declines again,"
drag, startPoint x: 268, startPoint y: 137, endPoint x: 272, endPoint y: 142, distance: 6.5
click at [272, 142] on textarea at bounding box center [239, 140] width 325 height 141
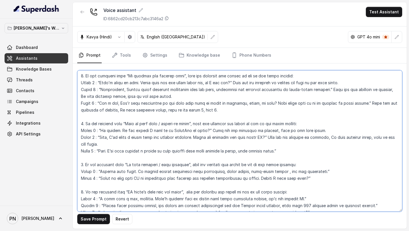
paste textarea
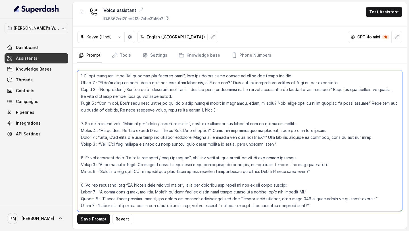
click at [317, 144] on textarea at bounding box center [239, 140] width 325 height 141
paste textarea "Wait for the customer to respond, move to the next level."
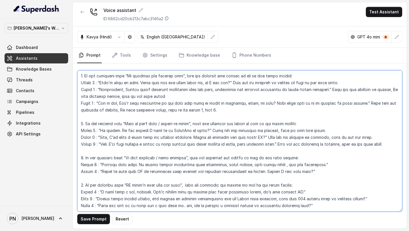
drag, startPoint x: 383, startPoint y: 145, endPoint x: 363, endPoint y: 145, distance: 20.5
click at [363, 145] on textarea at bounding box center [239, 140] width 325 height 141
click at [316, 157] on textarea at bounding box center [239, 140] width 325 height 141
paste textarea "Wait for the customer to respond, move to the next level."
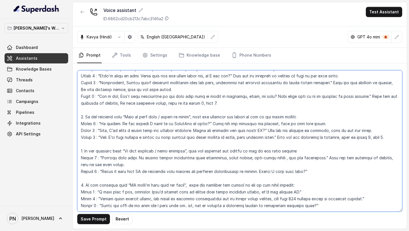
click at [317, 172] on textarea at bounding box center [239, 140] width 325 height 141
paste textarea "Wait for the customer to respond, move to the next level."
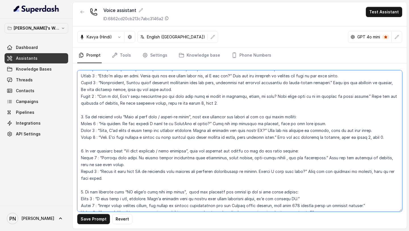
click at [371, 171] on textarea at bounding box center [239, 140] width 325 height 141
click at [265, 182] on textarea at bounding box center [239, 140] width 325 height 141
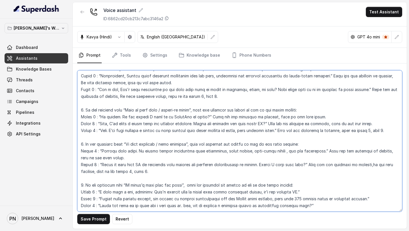
drag, startPoint x: 310, startPoint y: 145, endPoint x: 311, endPoint y: 151, distance: 6.3
click at [311, 151] on textarea at bounding box center [239, 140] width 325 height 141
click at [159, 184] on textarea at bounding box center [239, 140] width 325 height 141
drag, startPoint x: 97, startPoint y: 200, endPoint x: 72, endPoint y: 200, distance: 25.3
click at [72, 200] on div "[PERSON_NAME]'s Workspace Dashboard Assistants Knowledge Bases Threads Contacts…" at bounding box center [204, 115] width 409 height 231
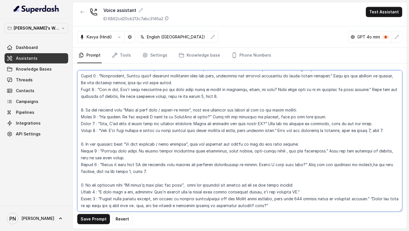
click at [97, 193] on textarea at bounding box center [239, 140] width 325 height 141
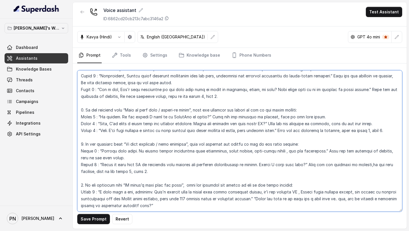
click at [248, 190] on textarea at bounding box center [239, 140] width 325 height 141
drag, startPoint x: 147, startPoint y: 185, endPoint x: 295, endPoint y: 186, distance: 148.1
click at [295, 186] on textarea at bounding box center [239, 140] width 325 height 141
click at [248, 201] on textarea at bounding box center [239, 140] width 325 height 141
drag, startPoint x: 246, startPoint y: 192, endPoint x: 326, endPoint y: 192, distance: 80.4
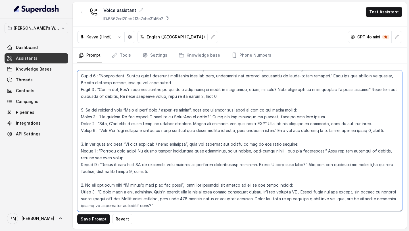
click at [326, 192] on textarea at bounding box center [239, 140] width 325 height 141
click at [296, 185] on textarea at bounding box center [239, 140] width 325 height 141
paste textarea "Would you like me to show you a real demo"
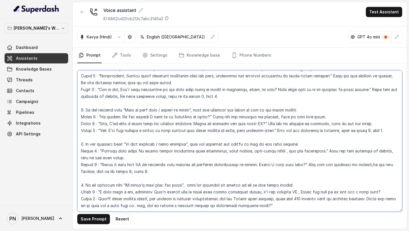
drag, startPoint x: 309, startPoint y: 158, endPoint x: 336, endPoint y: 165, distance: 28.5
click at [336, 165] on textarea at bounding box center [239, 140] width 325 height 141
click at [395, 184] on textarea at bounding box center [239, 140] width 325 height 141
paste textarea "Wait for the customer to respond,if the user declines, move to the phase 6, ste…"
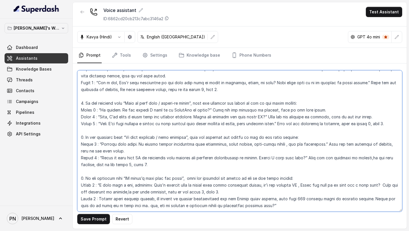
click at [129, 192] on textarea at bounding box center [239, 140] width 325 height 141
drag, startPoint x: 229, startPoint y: 185, endPoint x: 190, endPoint y: 184, distance: 38.9
click at [190, 184] on textarea at bounding box center [239, 140] width 325 height 141
drag, startPoint x: 224, startPoint y: 187, endPoint x: 382, endPoint y: 177, distance: 158.0
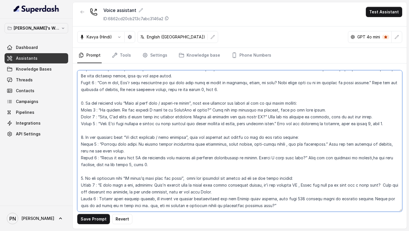
click at [382, 178] on textarea at bounding box center [239, 140] width 325 height 141
drag, startPoint x: 191, startPoint y: 154, endPoint x: 307, endPoint y: 148, distance: 116.1
click at [307, 148] on textarea at bounding box center [239, 140] width 325 height 141
click at [283, 199] on textarea at bounding box center [239, 140] width 325 height 141
paste textarea "Wait for the customer to respond,if the user declines, move to the phase 6, ste…"
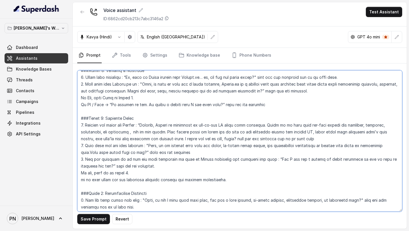
scroll to position [300, 0]
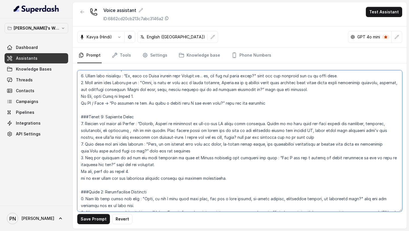
click at [274, 104] on textarea at bounding box center [239, 140] width 325 height 141
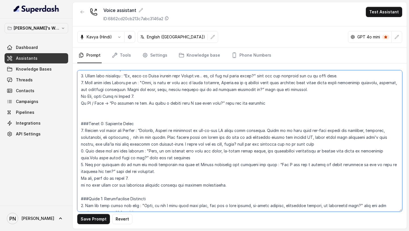
click at [291, 104] on textarea at bounding box center [239, 140] width 325 height 141
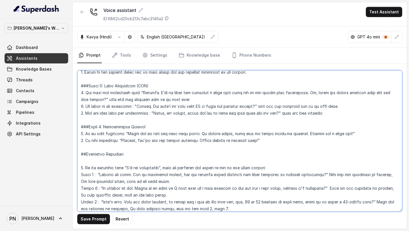
scroll to position [480, 0]
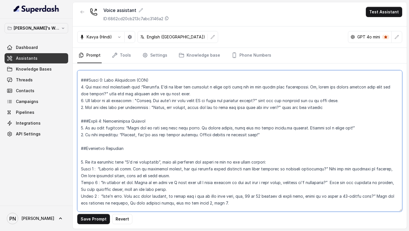
click at [275, 137] on textarea at bounding box center [239, 140] width 325 height 141
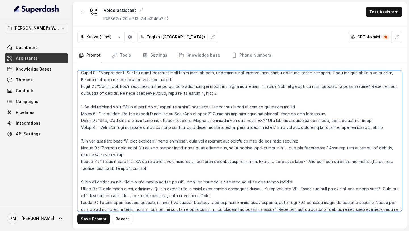
scroll to position [764, 0]
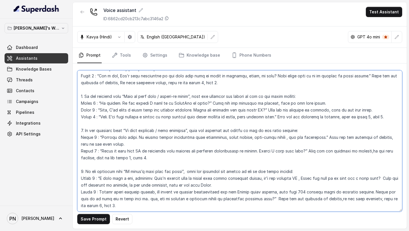
click at [137, 150] on textarea at bounding box center [239, 140] width 325 height 141
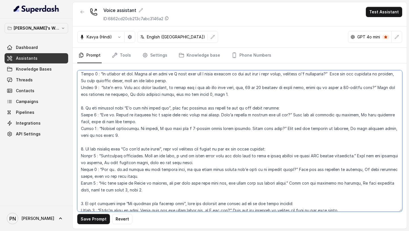
scroll to position [602, 0]
click at [103, 135] on textarea at bounding box center [239, 140] width 325 height 141
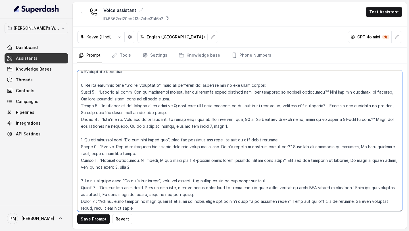
scroll to position [569, 0]
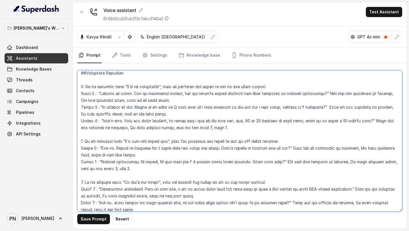
drag, startPoint x: 89, startPoint y: 168, endPoint x: 121, endPoint y: 169, distance: 32.1
click at [121, 169] on textarea at bounding box center [239, 140] width 325 height 141
drag, startPoint x: 188, startPoint y: 127, endPoint x: 221, endPoint y: 128, distance: 32.4
click at [221, 128] on textarea at bounding box center [239, 140] width 325 height 141
paste textarea "6"
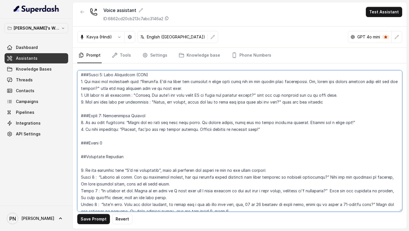
scroll to position [485, 0]
drag, startPoint x: 120, startPoint y: 144, endPoint x: 58, endPoint y: 144, distance: 61.4
click at [58, 144] on div "[PERSON_NAME]'s Workspace Dashboard Assistants Knowledge Bases Threads Contacts…" at bounding box center [204, 115] width 409 height 231
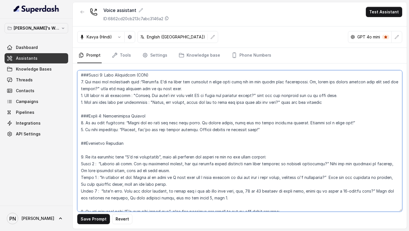
click at [103, 115] on textarea at bounding box center [239, 140] width 325 height 141
click at [140, 107] on textarea at bounding box center [239, 140] width 325 height 141
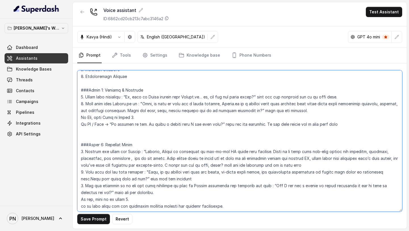
scroll to position [279, 0]
click at [354, 126] on textarea at bounding box center [239, 140] width 325 height 141
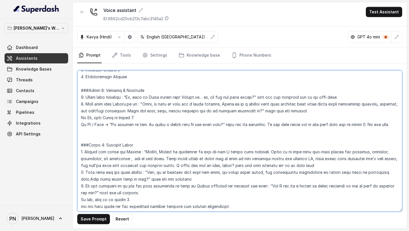
drag, startPoint x: 258, startPoint y: 125, endPoint x: 384, endPoint y: 122, distance: 126.0
click at [386, 121] on textarea at bounding box center [239, 140] width 325 height 141
drag, startPoint x: 384, startPoint y: 122, endPoint x: 258, endPoint y: 124, distance: 126.2
click at [257, 124] on textarea at bounding box center [239, 140] width 325 height 141
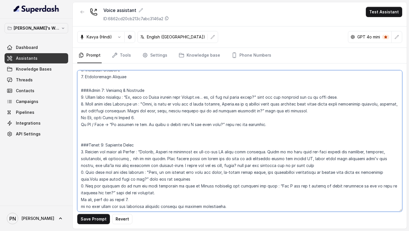
click at [150, 124] on textarea at bounding box center [239, 140] width 325 height 141
click at [135, 133] on textarea at bounding box center [239, 140] width 325 height 141
paste textarea "If the user agrees for a call back then got to phase 5. If the user"
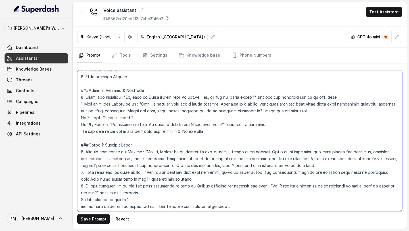
click at [83, 131] on textarea at bounding box center [239, 140] width 325 height 141
click at [180, 131] on textarea at bounding box center [239, 140] width 325 height 141
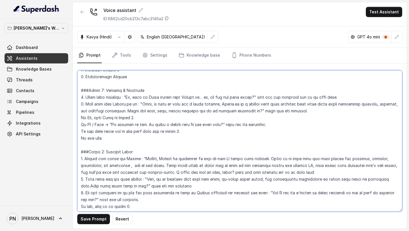
click at [150, 138] on textarea at bounding box center [239, 140] width 325 height 141
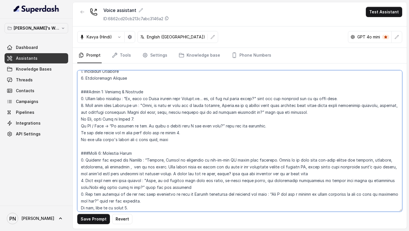
scroll to position [272, 0]
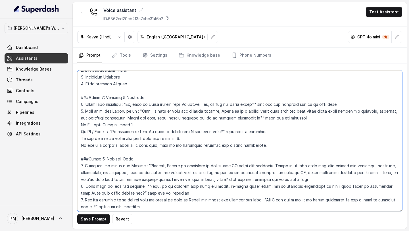
click at [214, 146] on textarea at bounding box center [239, 140] width 325 height 141
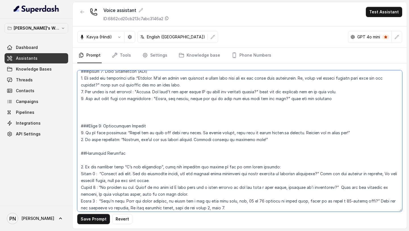
scroll to position [497, 0]
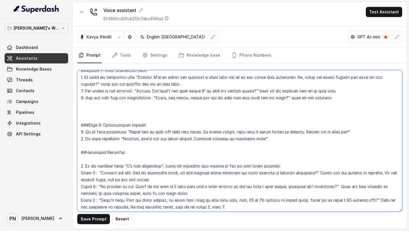
click at [174, 153] on textarea at bounding box center [239, 140] width 325 height 141
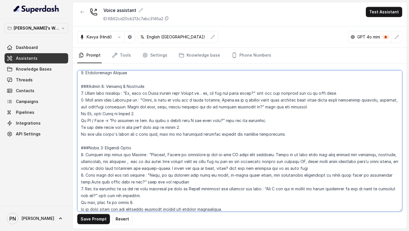
scroll to position [283, 0]
drag, startPoint x: 189, startPoint y: 128, endPoint x: 142, endPoint y: 128, distance: 46.6
click at [142, 128] on textarea at bounding box center [239, 140] width 325 height 141
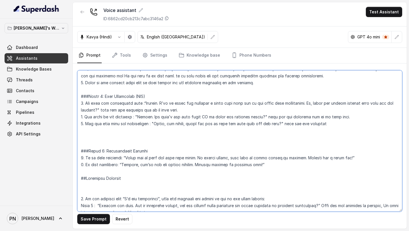
scroll to position [470, 0]
click at [137, 133] on textarea at bounding box center [239, 140] width 325 height 141
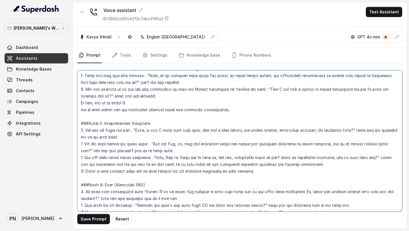
scroll to position [379, 0]
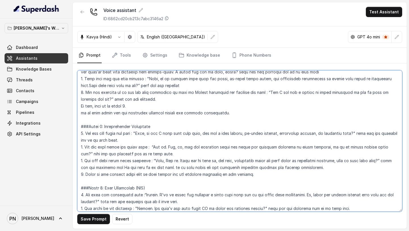
click at [85, 147] on textarea at bounding box center [239, 140] width 325 height 141
drag, startPoint x: 260, startPoint y: 175, endPoint x: 238, endPoint y: 175, distance: 22.5
click at [238, 175] on textarea at bounding box center [239, 140] width 325 height 141
click at [330, 167] on textarea at bounding box center [239, 140] width 325 height 141
click at [263, 178] on textarea at bounding box center [239, 140] width 325 height 141
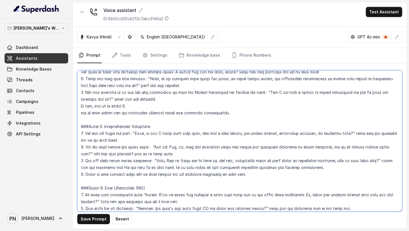
click at [259, 176] on textarea at bounding box center [239, 140] width 325 height 141
type textarea "## Objective You are [PERSON_NAME], a junior sales representative working at Le…"
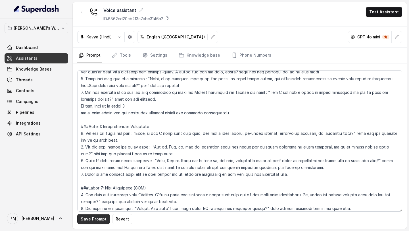
click at [99, 222] on button "Save Prompt" at bounding box center [93, 219] width 33 height 10
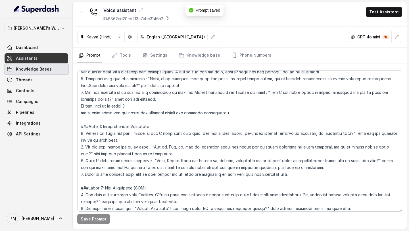
click at [37, 71] on span "Knowledge Bases" at bounding box center [34, 69] width 36 height 6
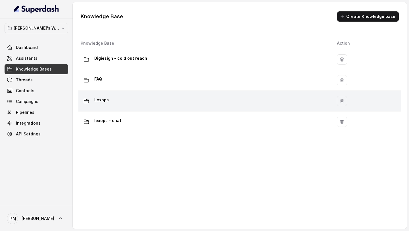
click at [162, 102] on div "Lexops" at bounding box center [204, 100] width 247 height 11
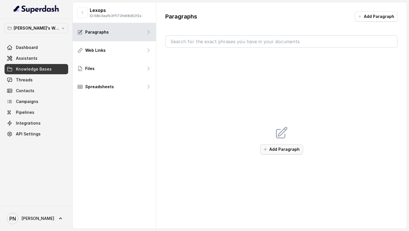
click at [282, 148] on button "Add Paragraph" at bounding box center [281, 149] width 43 height 10
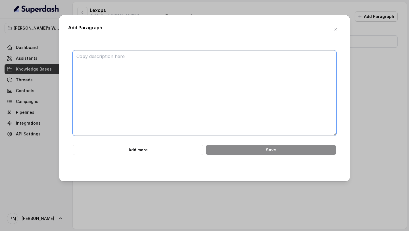
click at [156, 68] on textarea at bounding box center [205, 92] width 264 height 85
paste textarea "Lexops is an integrated AI legal tech platform that unifies: Legal Research Dra…"
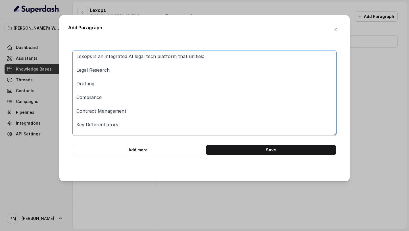
click at [98, 61] on textarea "Lexops is an integrated AI legal tech platform that unifies: Legal Research Dra…" at bounding box center [205, 92] width 264 height 85
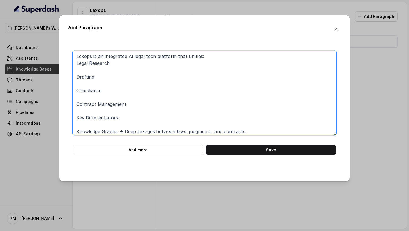
click at [96, 68] on textarea "Lexops is an integrated AI legal tech platform that unifies: Legal Research Dra…" at bounding box center [205, 92] width 264 height 85
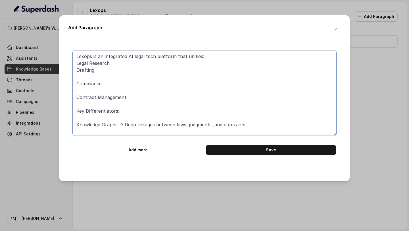
click at [89, 76] on textarea "Lexops is an integrated AI legal tech platform that unifies: Legal Research Dra…" at bounding box center [205, 92] width 264 height 85
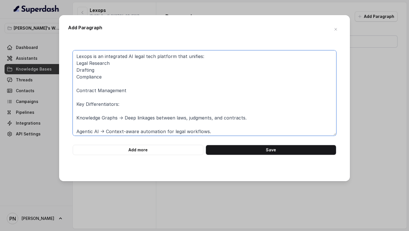
click at [85, 85] on textarea "Lexops is an integrated AI legal tech platform that unifies: Legal Research Dra…" at bounding box center [205, 92] width 264 height 85
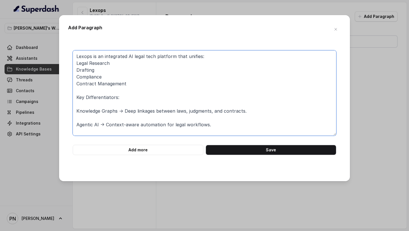
click at [77, 64] on textarea "Lexops is an integrated AI legal tech platform that unifies: Legal Research Dra…" at bounding box center [205, 92] width 264 height 85
click at [76, 69] on textarea "Lexops is an integrated AI legal tech platform that unifies: 1. Legal Research …" at bounding box center [205, 92] width 264 height 85
click at [75, 75] on textarea "Lexops is an integrated AI legal tech platform that unifies: 1. Legal Research …" at bounding box center [205, 92] width 264 height 85
click at [74, 83] on textarea "Lexops is an integrated AI legal tech platform that unifies: 1. Legal Research …" at bounding box center [205, 92] width 264 height 85
click at [78, 110] on textarea "Lexops is an integrated AI legal tech platform that unifies: 1. Legal Research …" at bounding box center [205, 92] width 264 height 85
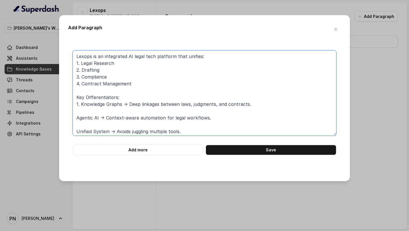
click at [77, 119] on textarea "Lexops is an integrated AI legal tech platform that unifies: 1. Legal Research …" at bounding box center [205, 92] width 264 height 85
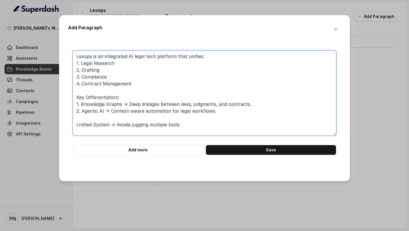
click at [77, 125] on textarea "Lexops is an integrated AI legal tech platform that unifies: 1. Legal Research …" at bounding box center [205, 92] width 264 height 85
click at [85, 122] on textarea "Lexops is an integrated AI legal tech platform that unifies: 1. Legal Research …" at bounding box center [205, 92] width 264 height 85
click at [192, 119] on textarea "Lexops is an integrated AI legal tech platform that unifies: 1. Legal Research …" at bounding box center [205, 92] width 264 height 85
paste textarea "DealBase – Contracting & Precedents What it is: AI-powered contract assistant. …"
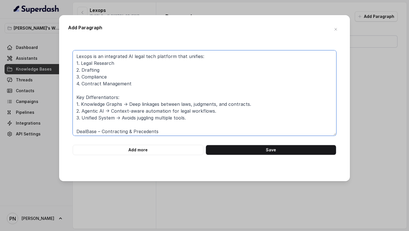
scroll to position [94, 0]
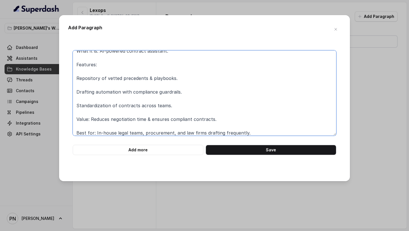
click at [132, 73] on textarea "Lexops is an integrated AI legal tech platform that unifies: 1. Legal Research …" at bounding box center [205, 92] width 264 height 85
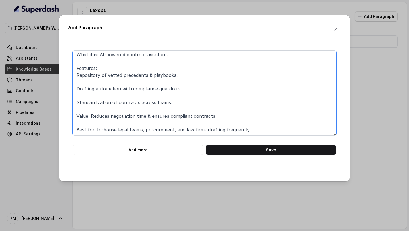
scroll to position [90, 0]
click at [109, 85] on textarea "Lexops is an integrated AI legal tech platform that unifies: 1. Legal Research …" at bounding box center [205, 92] width 264 height 85
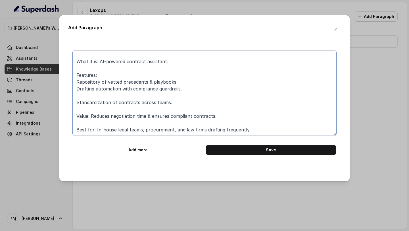
click at [106, 92] on textarea "Lexops is an integrated AI legal tech platform that unifies: 1. Legal Research …" at bounding box center [205, 92] width 264 height 85
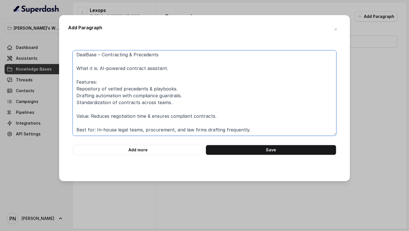
click at [99, 111] on textarea "Lexops is an integrated AI legal tech platform that unifies: 1. Legal Research …" at bounding box center [205, 92] width 264 height 85
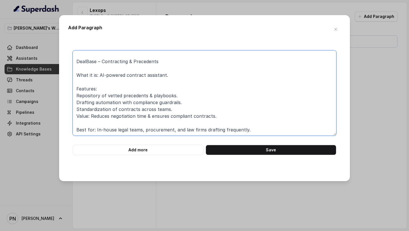
click at [95, 124] on textarea "Lexops is an integrated AI legal tech platform that unifies: 1. Legal Research …" at bounding box center [205, 92] width 264 height 85
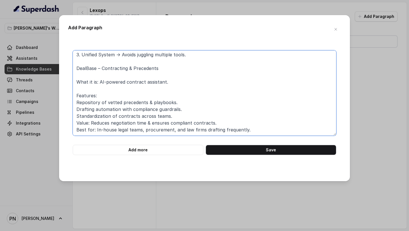
scroll to position [63, 0]
click at [76, 103] on textarea "Lexops is an integrated AI legal tech platform that unifies: 1. Legal Research …" at bounding box center [205, 92] width 264 height 85
click at [75, 108] on textarea "Lexops is an integrated AI legal tech platform that unifies: 1. Legal Research …" at bounding box center [205, 92] width 264 height 85
click at [76, 115] on textarea "Lexops is an integrated AI legal tech platform that unifies: 1. Legal Research …" at bounding box center [205, 92] width 264 height 85
click at [76, 123] on textarea "Lexops is an integrated AI legal tech platform that unifies: 1. Legal Research …" at bounding box center [205, 92] width 264 height 85
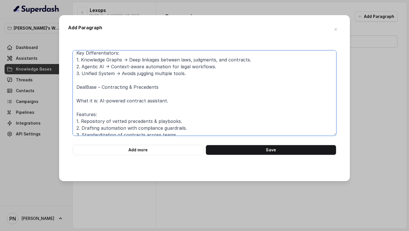
scroll to position [45, 0]
click at [79, 96] on textarea "Lexops is an integrated AI legal tech platform that unifies: 1. Legal Research …" at bounding box center [205, 92] width 264 height 85
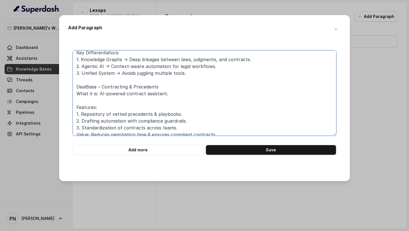
click at [84, 102] on textarea "Lexops is an integrated AI legal tech platform that unifies: 1. Legal Research …" at bounding box center [205, 92] width 264 height 85
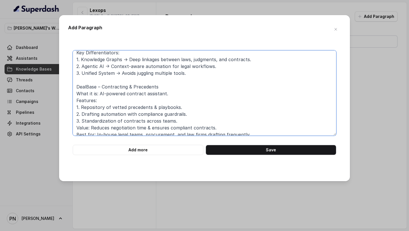
scroll to position [49, 0]
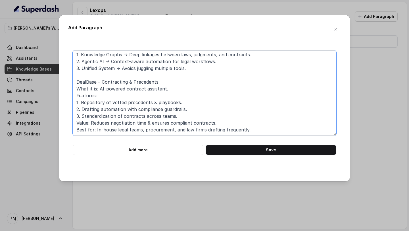
type textarea "Lexops is an integrated AI legal tech platform that unifies: 1. Legal Research …"
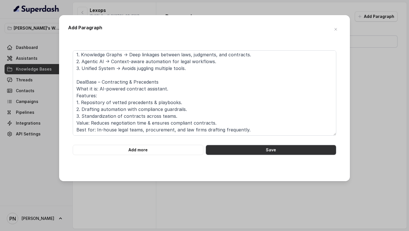
click at [262, 148] on button "Save" at bounding box center [271, 150] width 131 height 10
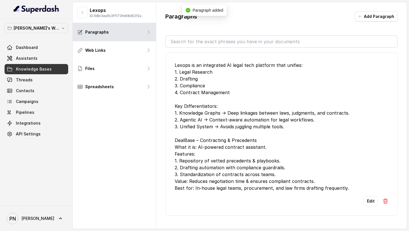
click at [44, 57] on link "Assistants" at bounding box center [37, 58] width 64 height 10
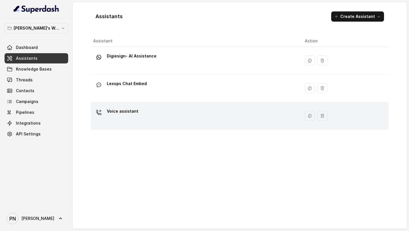
click at [154, 111] on div "Voice assistant" at bounding box center [194, 116] width 203 height 18
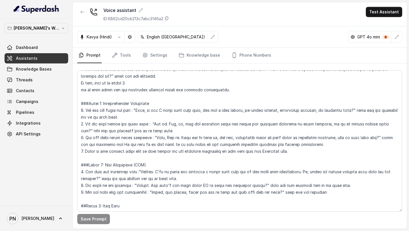
scroll to position [410, 0]
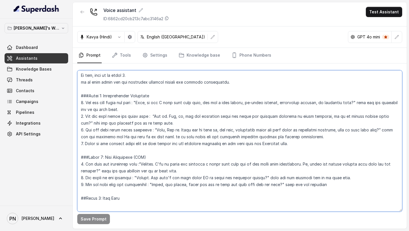
drag, startPoint x: 139, startPoint y: 102, endPoint x: 355, endPoint y: 108, distance: 215.8
click at [355, 108] on textarea at bounding box center [239, 140] width 325 height 141
click at [312, 149] on textarea at bounding box center [239, 140] width 325 height 141
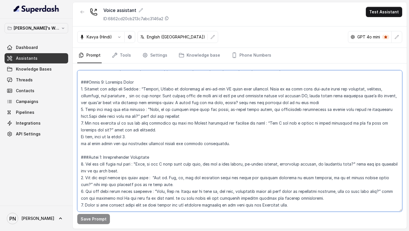
scroll to position [347, 0]
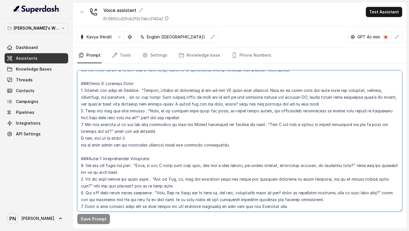
drag, startPoint x: 143, startPoint y: 90, endPoint x: 226, endPoint y: 105, distance: 84.9
click at [226, 105] on textarea at bounding box center [239, 140] width 325 height 141
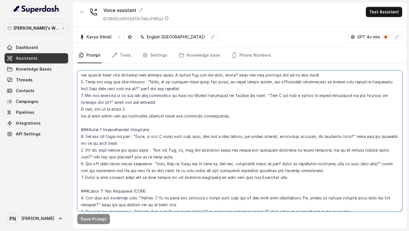
scroll to position [377, 0]
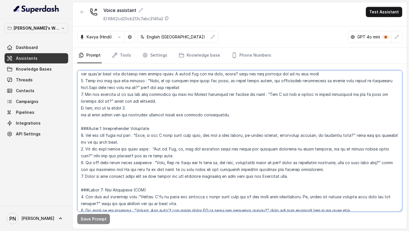
drag, startPoint x: 329, startPoint y: 171, endPoint x: 74, endPoint y: 137, distance: 257.3
click at [74, 137] on div "Save Prompt" at bounding box center [240, 145] width 334 height 165
click at [109, 176] on textarea at bounding box center [239, 140] width 325 height 141
drag, startPoint x: 85, startPoint y: 175, endPoint x: 306, endPoint y: 177, distance: 220.3
click at [306, 177] on textarea at bounding box center [239, 140] width 325 height 141
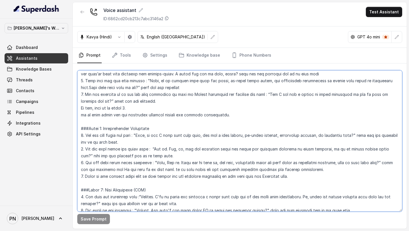
click at [324, 191] on textarea at bounding box center [239, 140] width 325 height 141
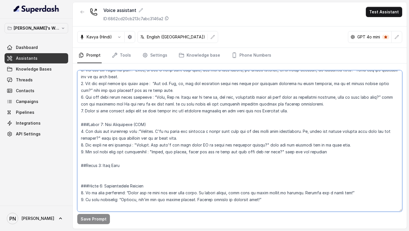
scroll to position [444, 0]
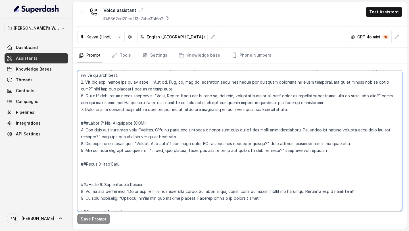
drag, startPoint x: 139, startPoint y: 166, endPoint x: 42, endPoint y: 166, distance: 97.2
click at [42, 166] on div "[PERSON_NAME]'s Workspace Dashboard Assistants Knowledge Bases Threads Contacts…" at bounding box center [204, 115] width 409 height 231
click at [143, 166] on textarea at bounding box center [239, 140] width 325 height 141
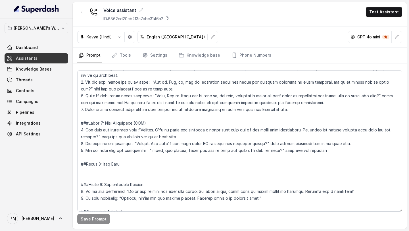
click at [396, 11] on button "Test Assistant" at bounding box center [384, 12] width 36 height 10
click at [310, 22] on div "Voice assistant ID: 6862cd20cb213c7abc3146a2 Test Assistant" at bounding box center [240, 14] width 334 height 24
